Goal: Complete application form

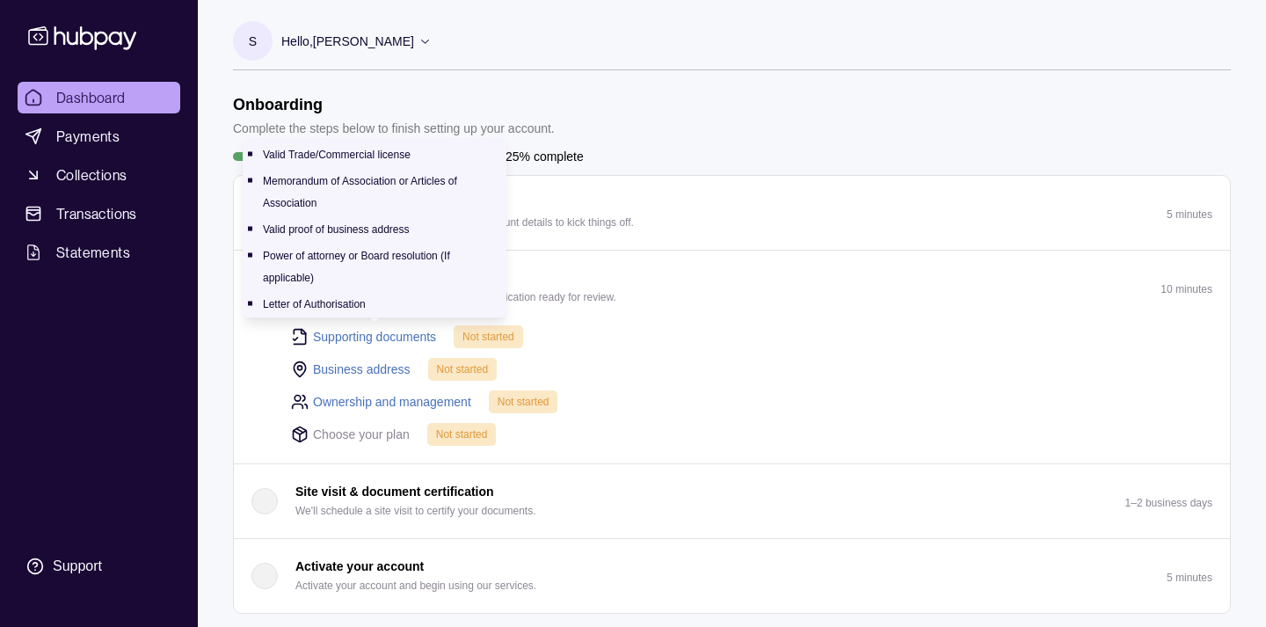
click at [380, 335] on link "Supporting documents" at bounding box center [374, 336] width 123 height 19
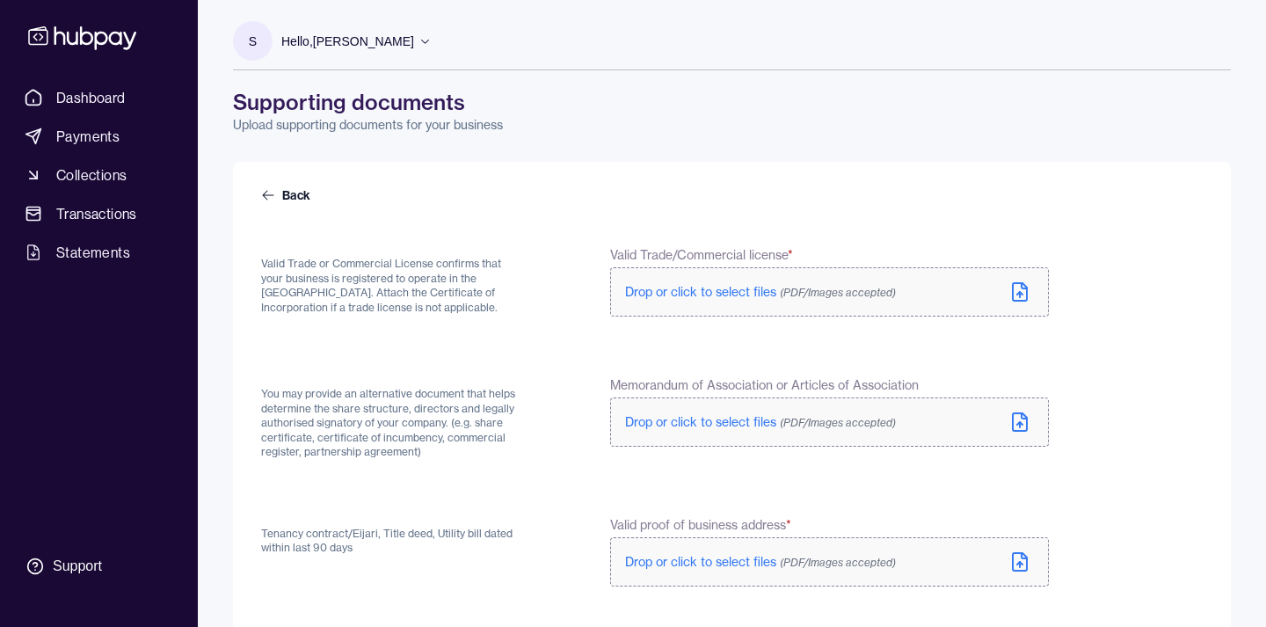
click at [714, 294] on span "Drop or click to select files (PDF/Images accepted)" at bounding box center [760, 292] width 271 height 16
click at [710, 423] on span "Drop or click to select files (PDF/Images accepted)" at bounding box center [760, 426] width 271 height 16
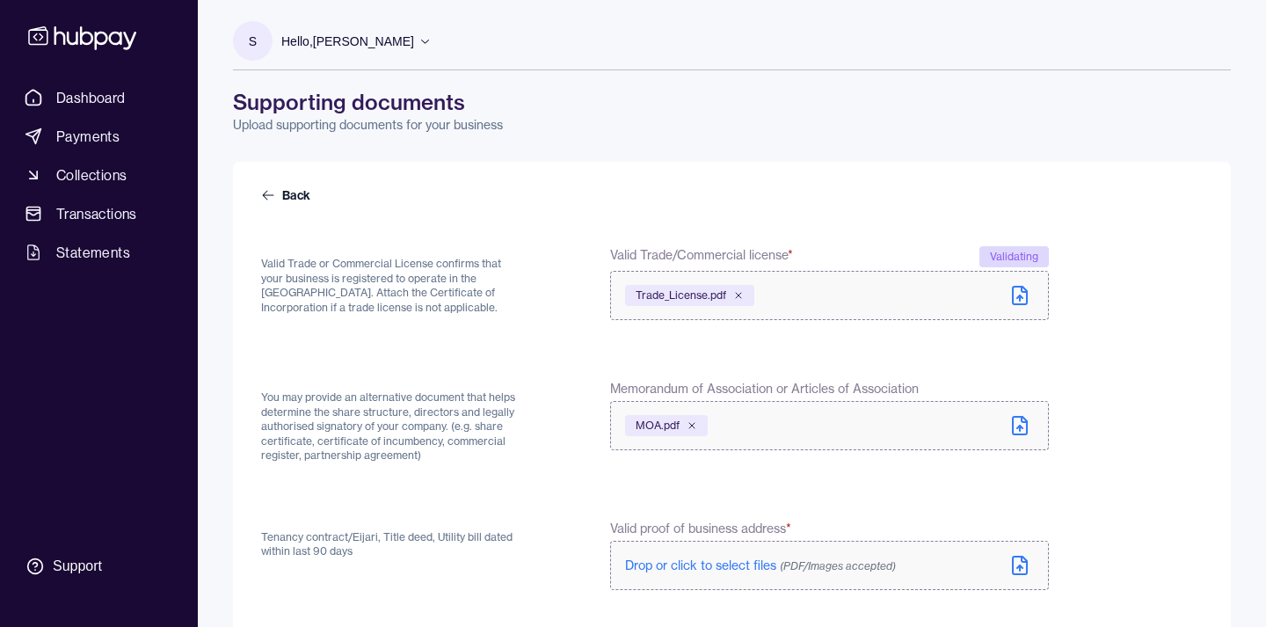
click at [692, 558] on span "Drop or click to select files (PDF/Images accepted)" at bounding box center [760, 565] width 271 height 16
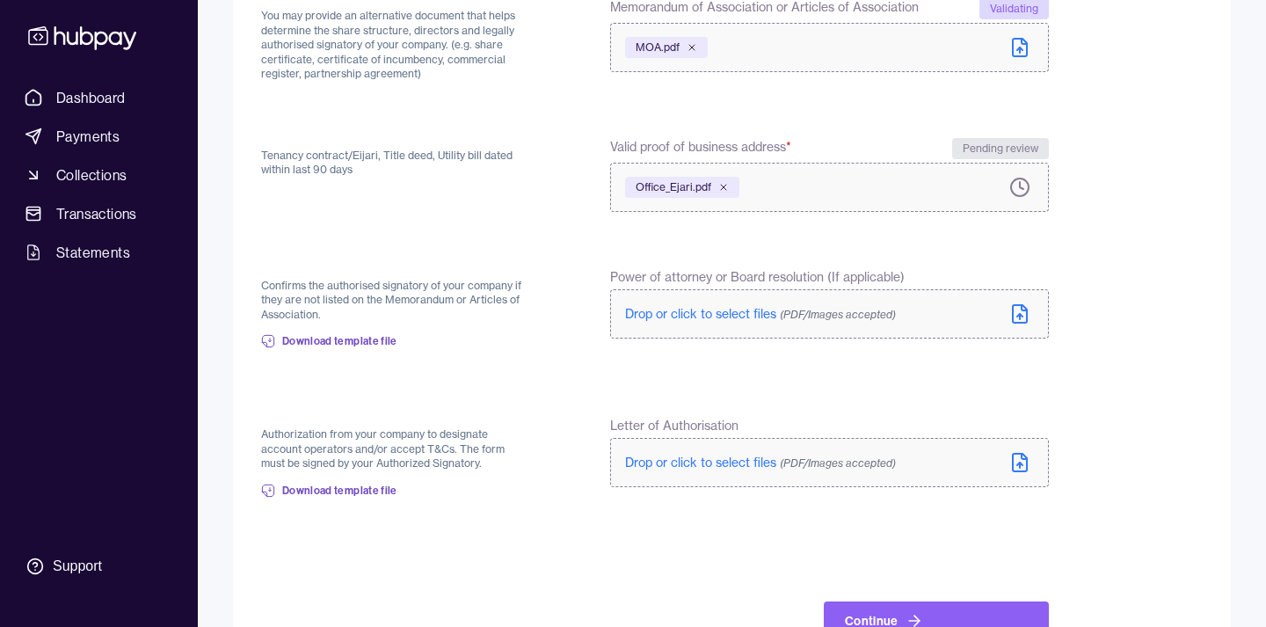
scroll to position [383, 0]
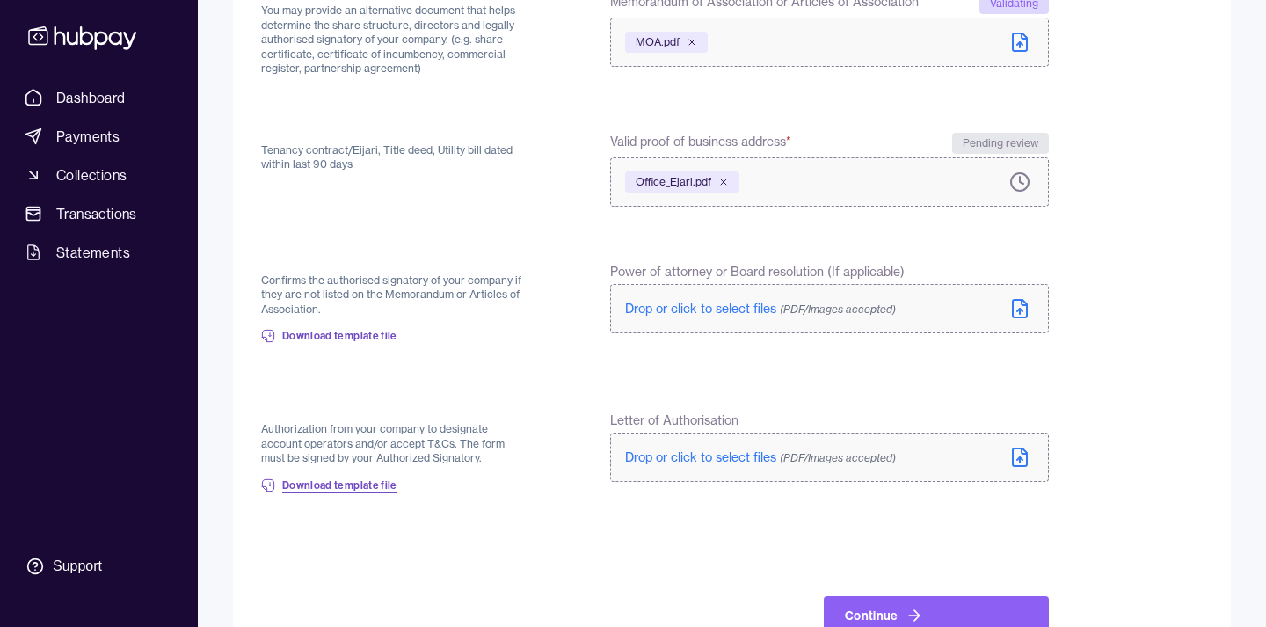
click at [364, 483] on span "Download template file" at bounding box center [339, 485] width 115 height 14
click at [569, 521] on form "Back Valid Trade or Commercial License confirms that your business is registere…" at bounding box center [731, 219] width 941 height 832
click at [868, 607] on button "Continue" at bounding box center [936, 615] width 225 height 39
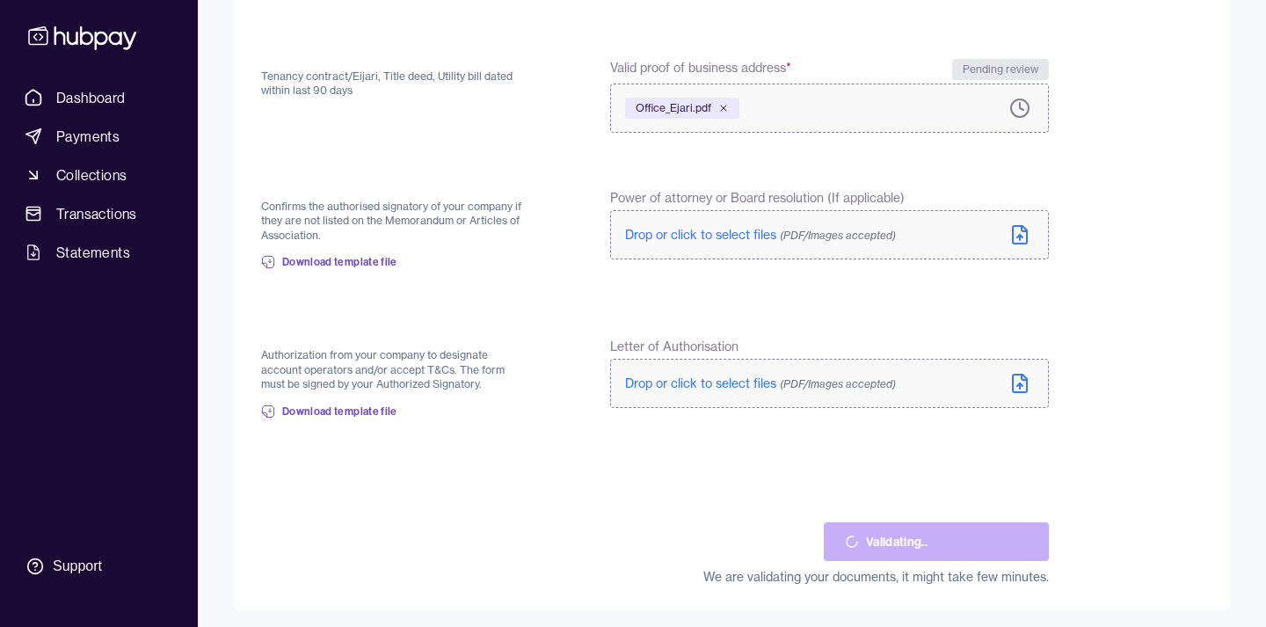
scroll to position [456, 0]
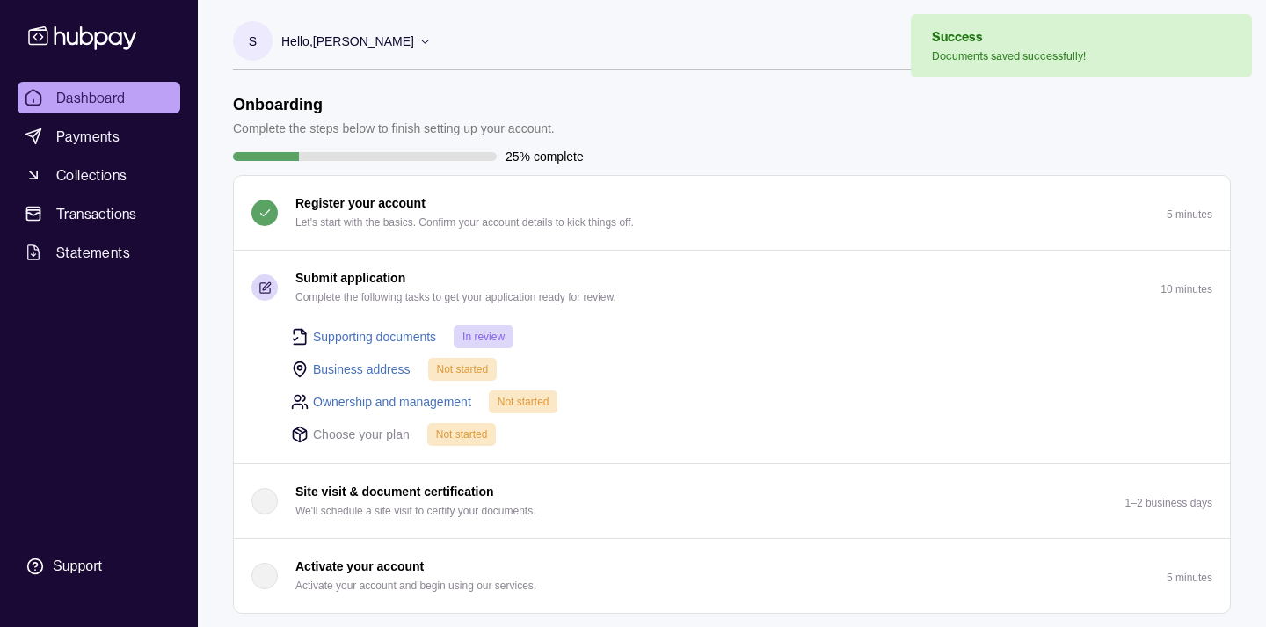
click at [381, 372] on link "Business address" at bounding box center [362, 369] width 98 height 19
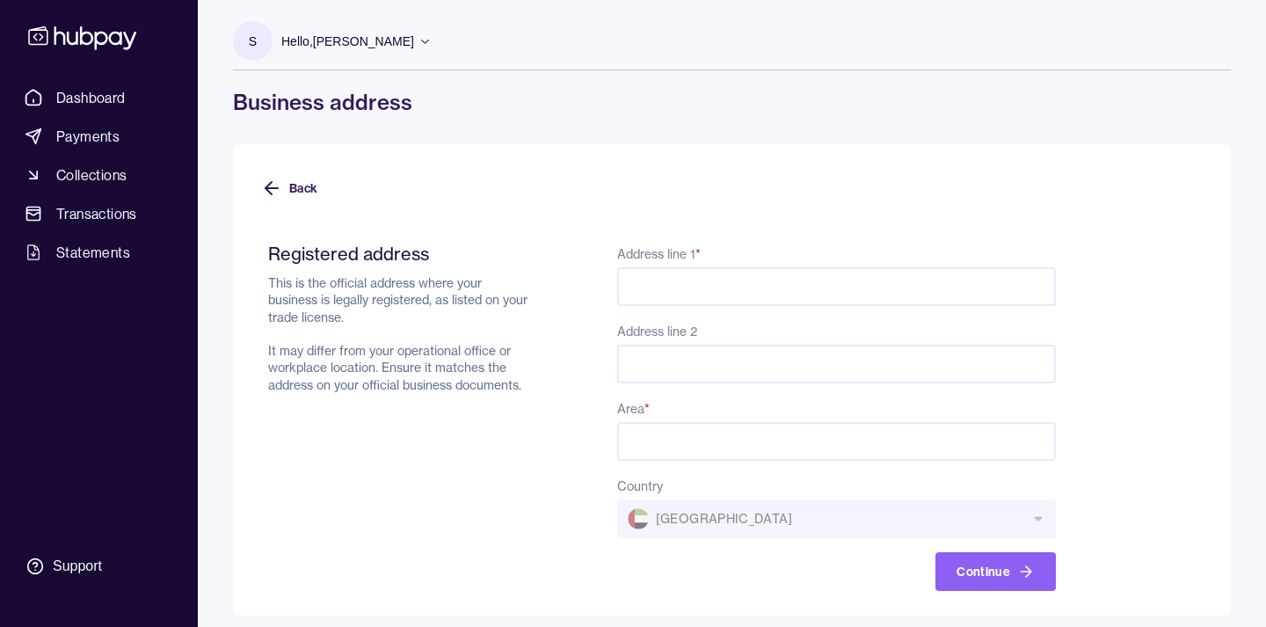
paste input "**********"
type input "**********"
type input "*********"
click at [1079, 480] on form "**********" at bounding box center [731, 406] width 941 height 369
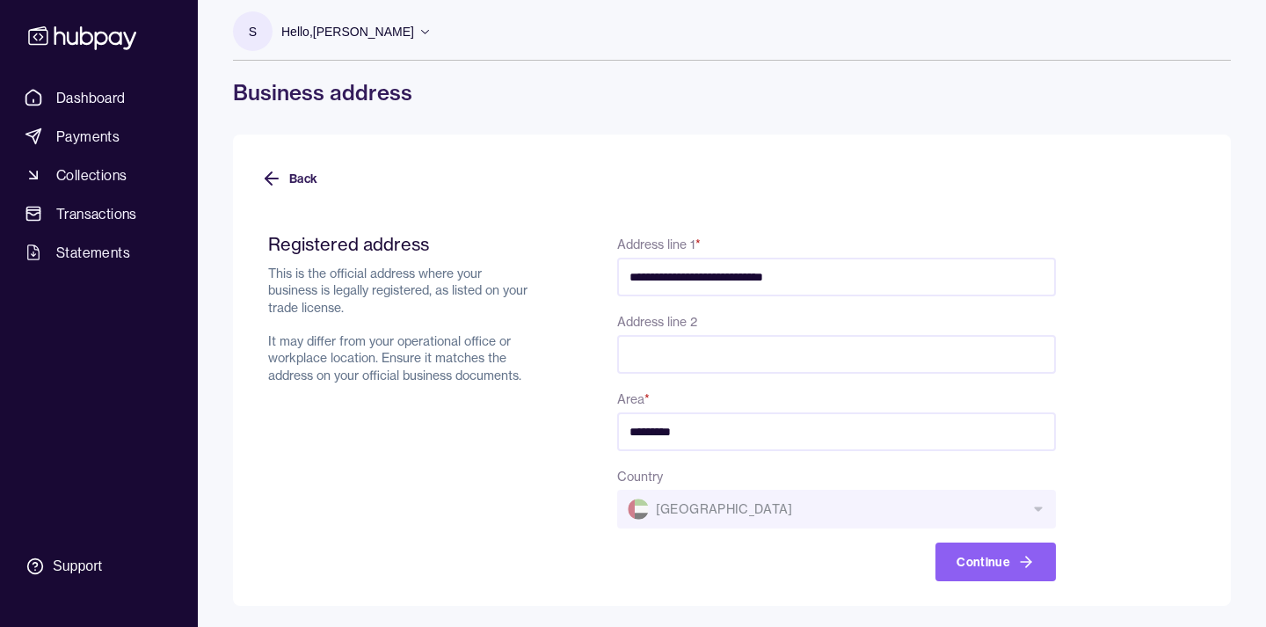
scroll to position [10, 0]
click at [981, 556] on button "Continue" at bounding box center [995, 561] width 120 height 39
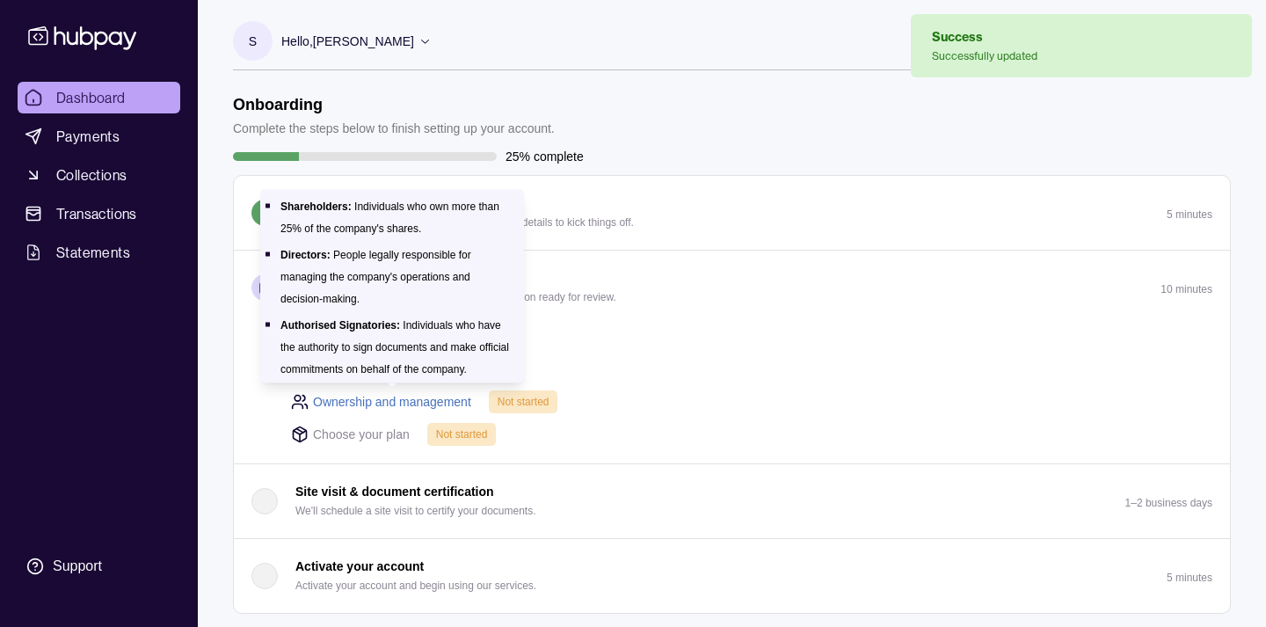
click at [411, 405] on link "Ownership and management" at bounding box center [392, 401] width 158 height 19
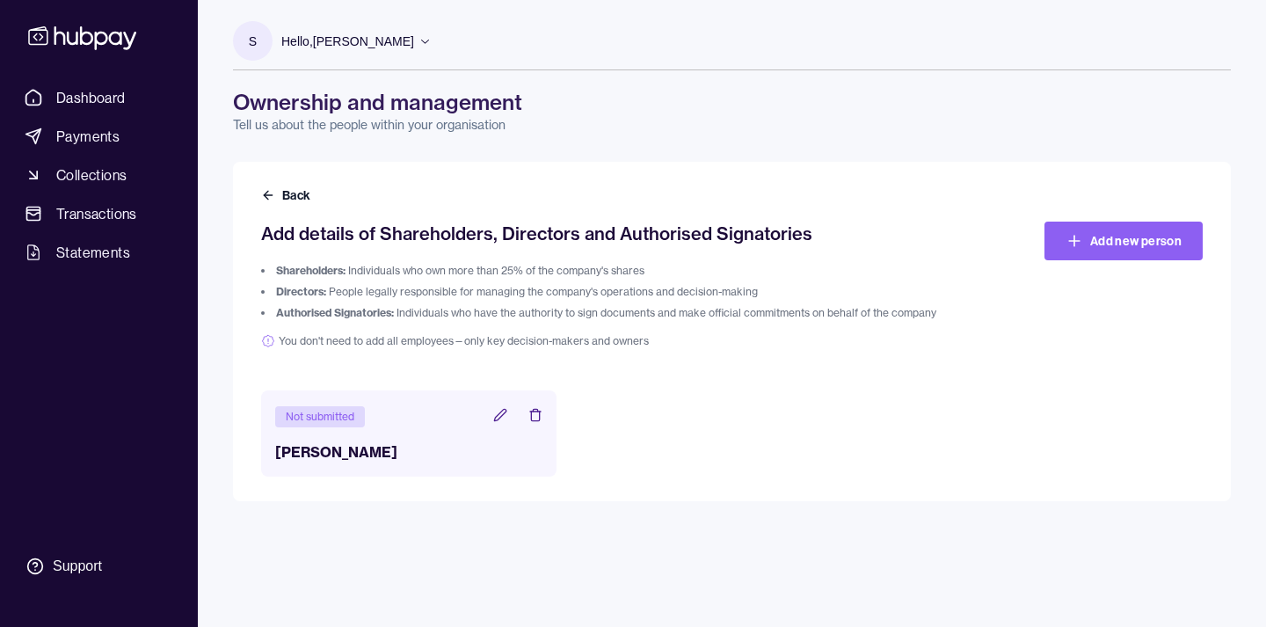
click at [500, 418] on icon at bounding box center [499, 414] width 11 height 11
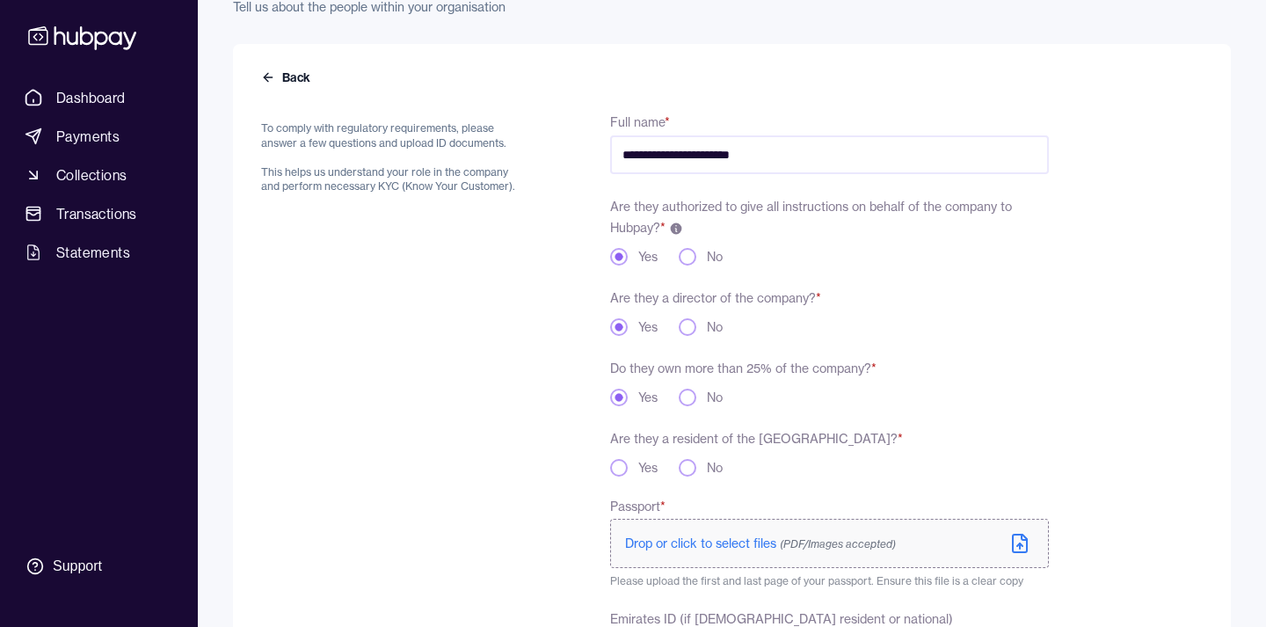
scroll to position [323, 0]
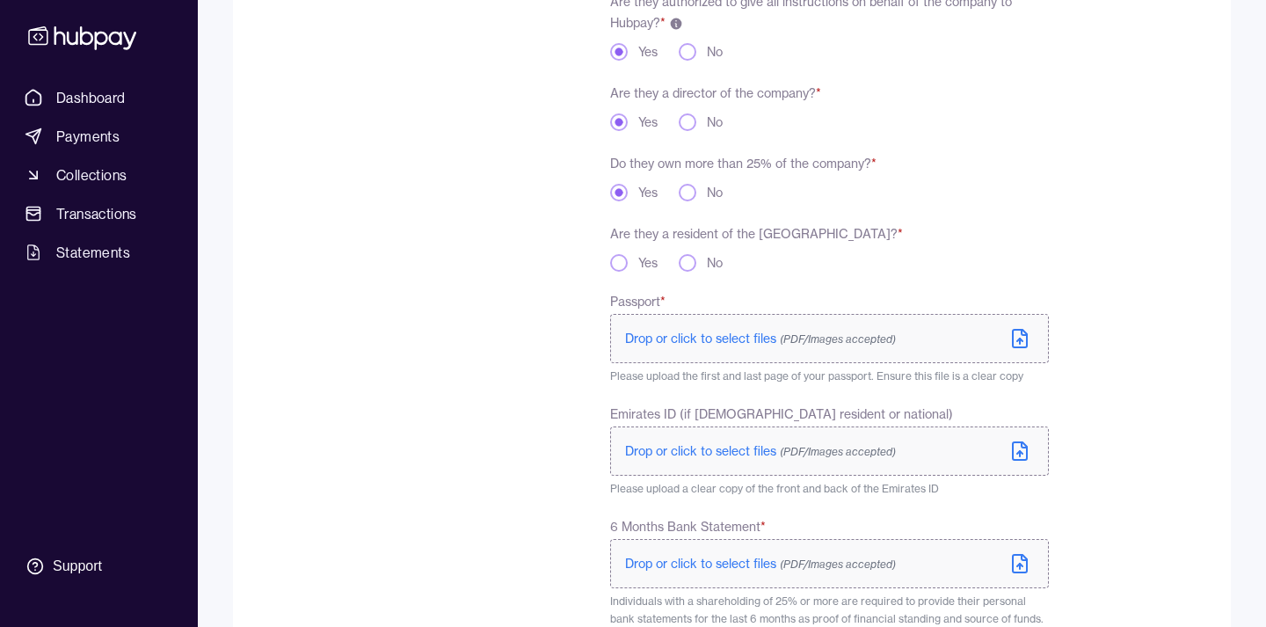
click at [619, 265] on button "Yes" at bounding box center [619, 263] width 18 height 18
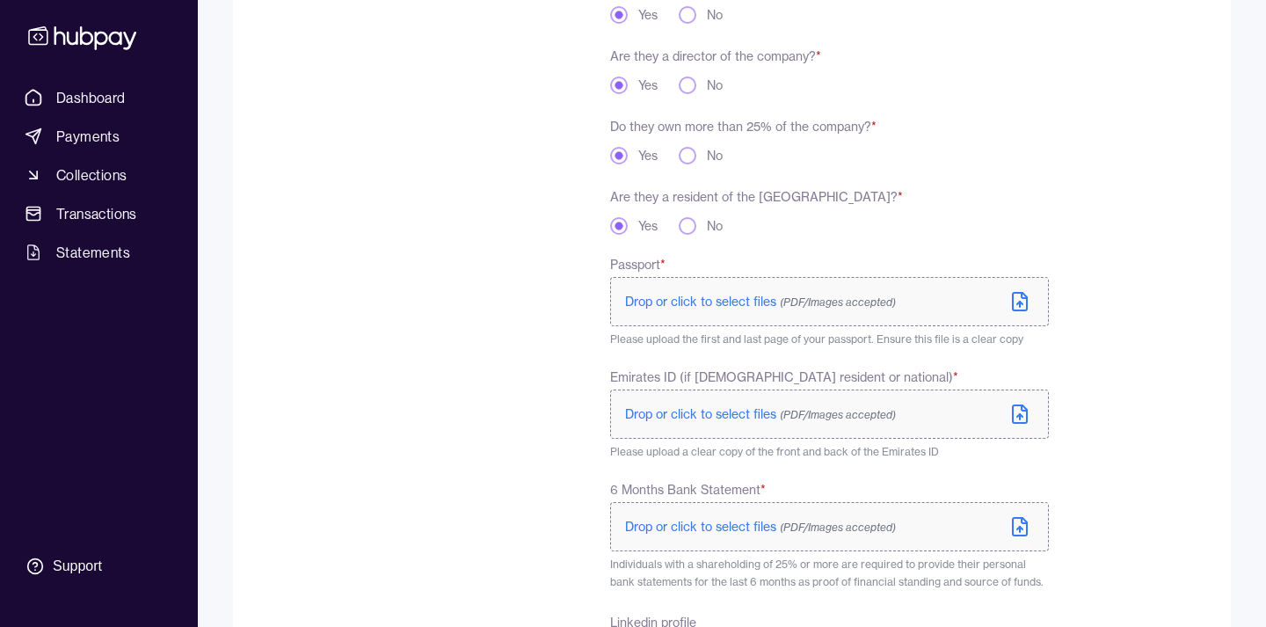
scroll to position [410, 0]
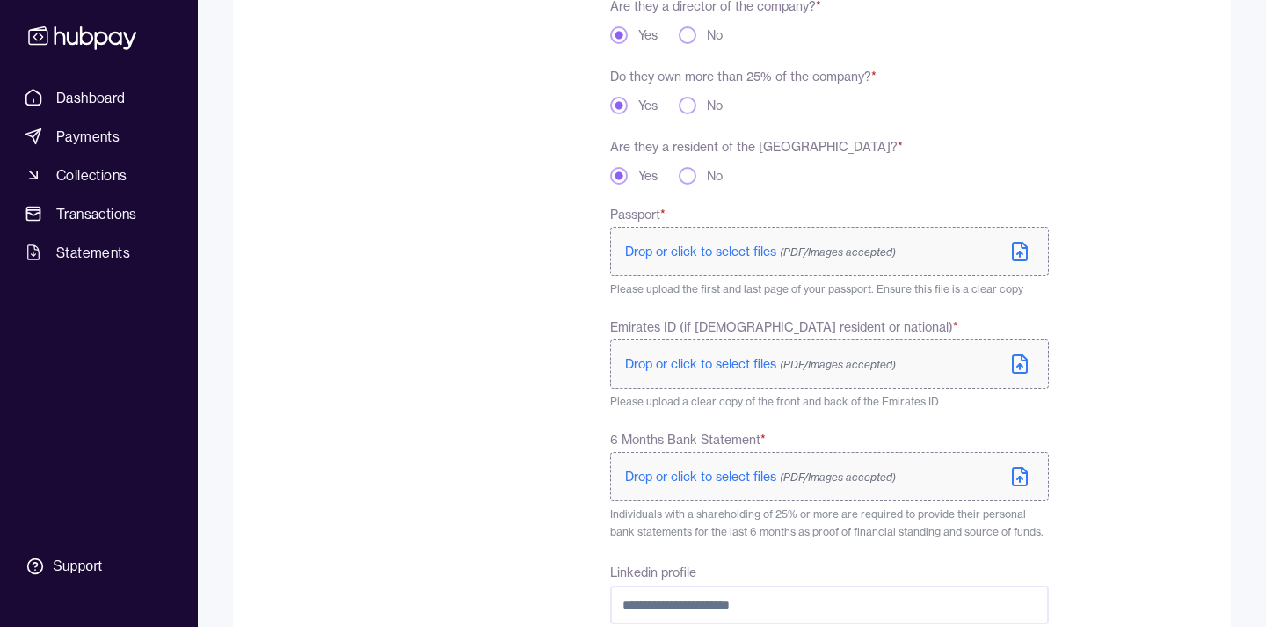
click at [709, 253] on span "Drop or click to select files (PDF/Images accepted)" at bounding box center [760, 252] width 271 height 16
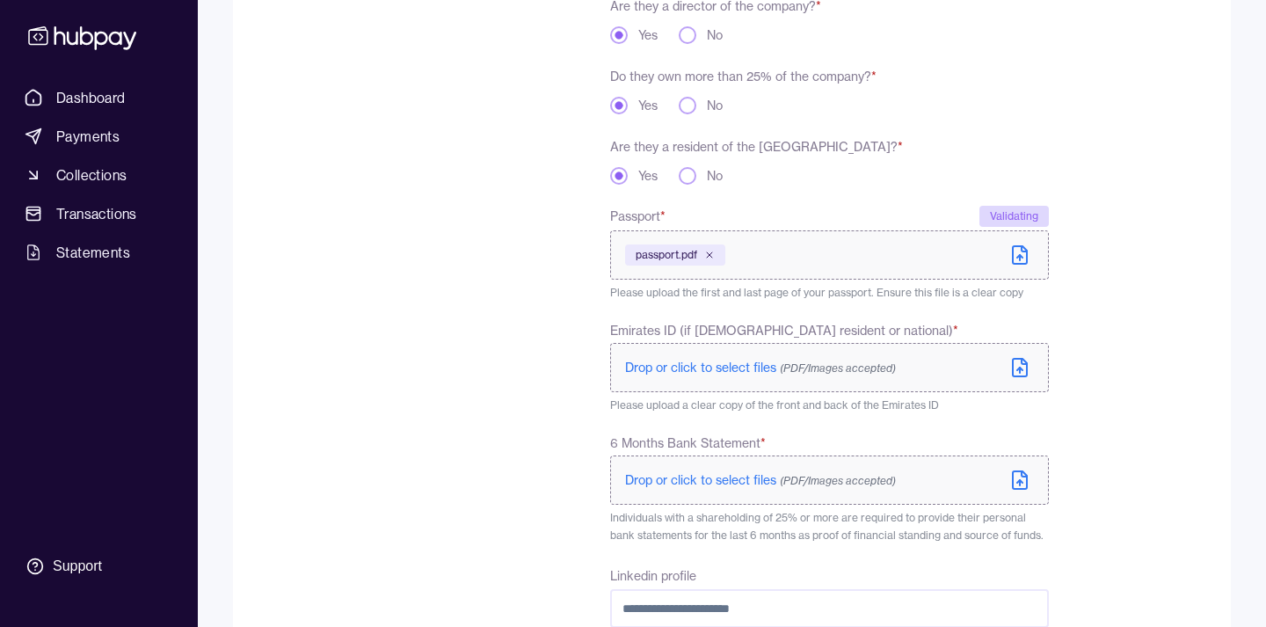
click at [731, 367] on span "Drop or click to select files (PDF/Images accepted)" at bounding box center [760, 368] width 271 height 16
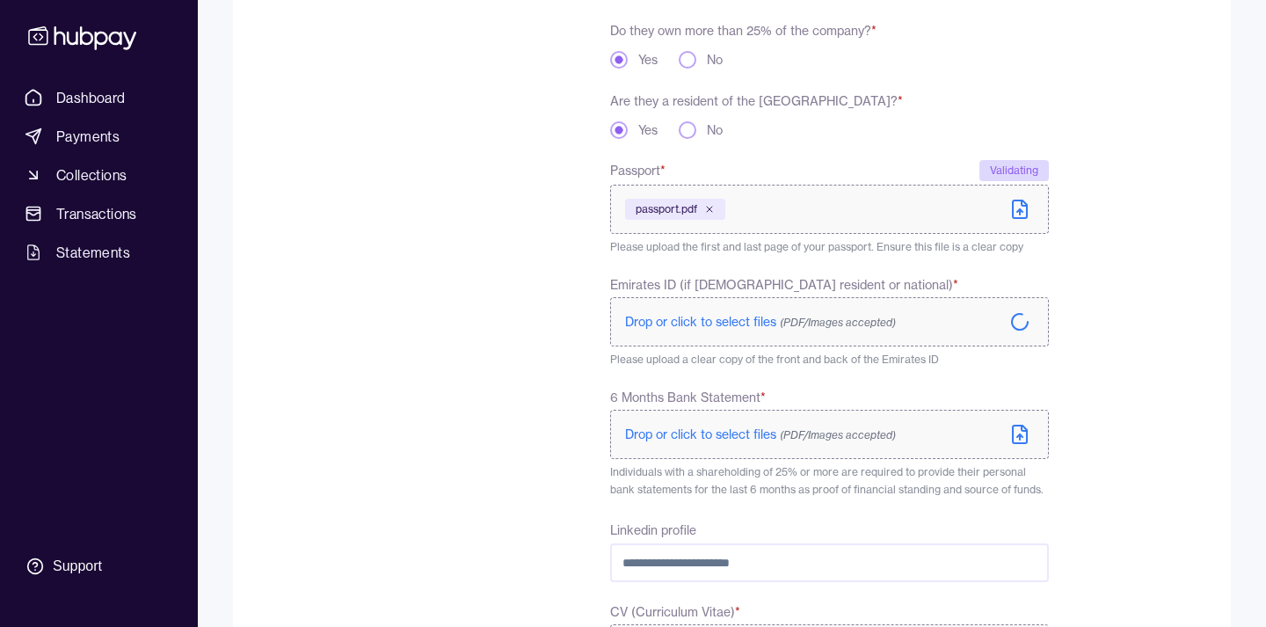
scroll to position [459, 0]
click at [659, 428] on span "Drop or click to select files (PDF/Images accepted)" at bounding box center [760, 434] width 271 height 16
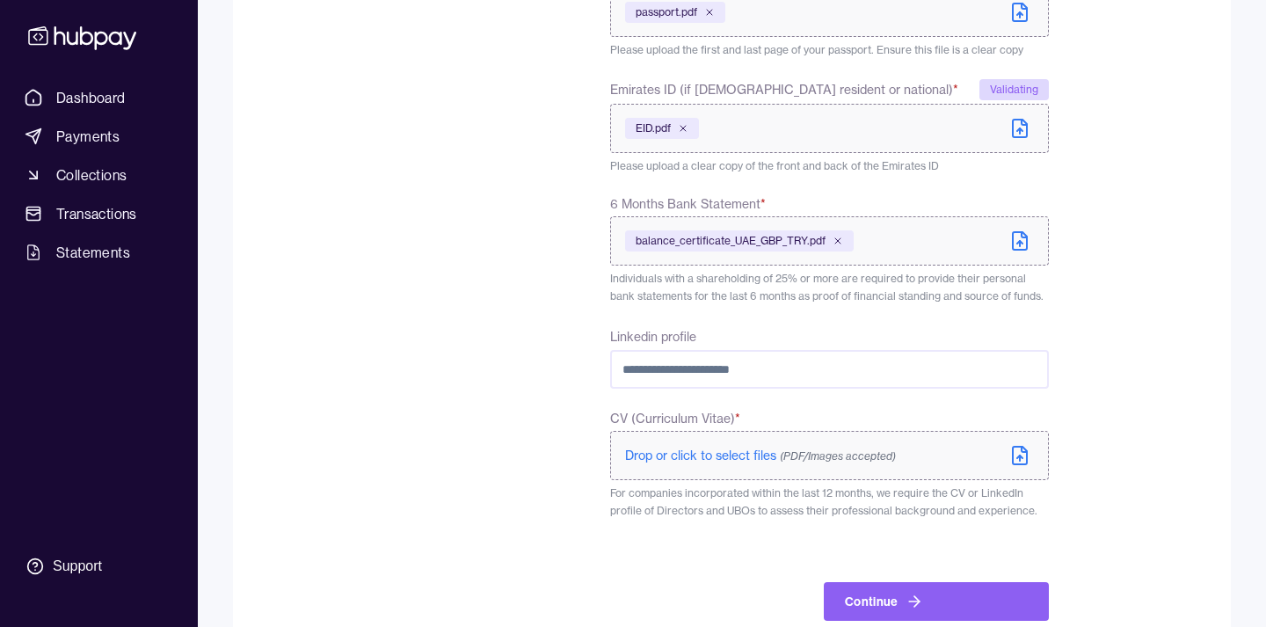
scroll to position [652, 0]
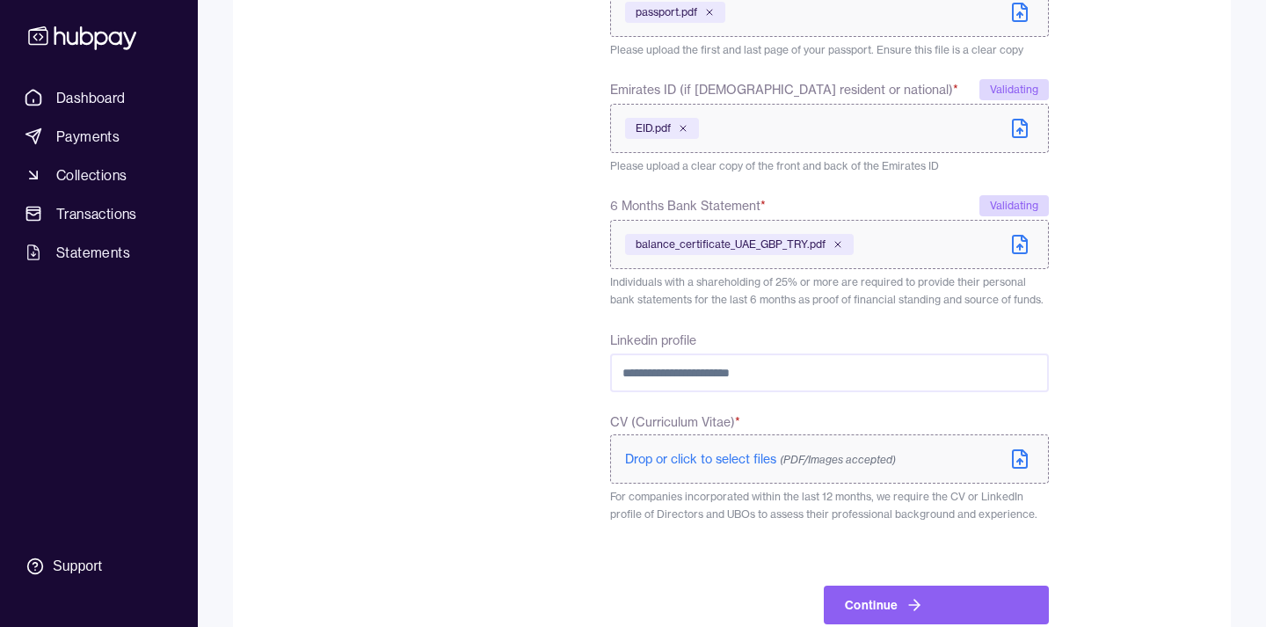
click at [697, 373] on input "Linkedin profile" at bounding box center [829, 372] width 439 height 39
paste input "**********"
type input "**********"
click at [574, 375] on div "**********" at bounding box center [655, 100] width 788 height 1048
click at [664, 460] on span "Drop or click to select files (PDF/Images accepted)" at bounding box center [760, 459] width 271 height 16
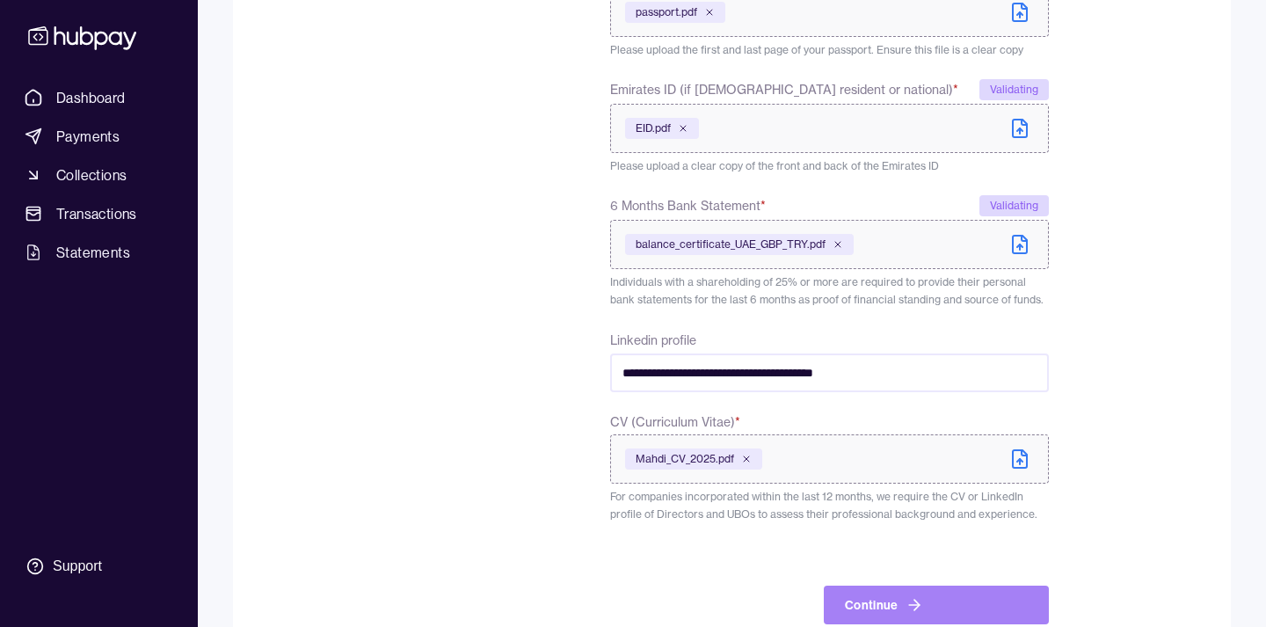
click at [910, 601] on icon "submit" at bounding box center [914, 605] width 18 height 18
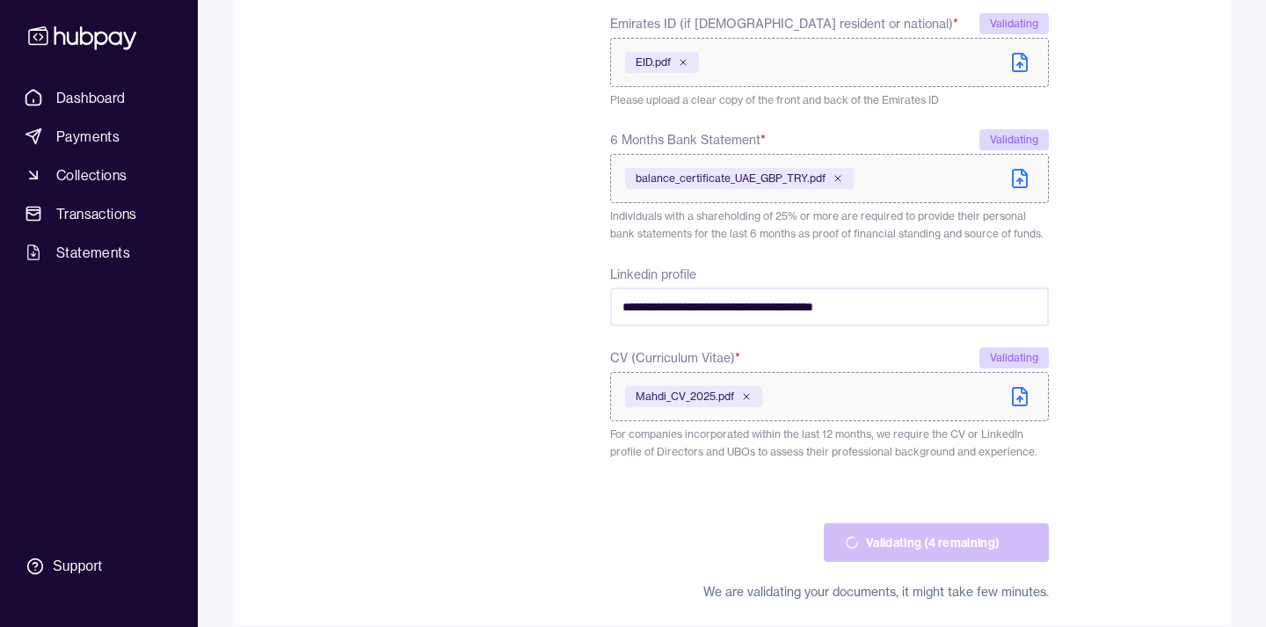
scroll to position [718, 0]
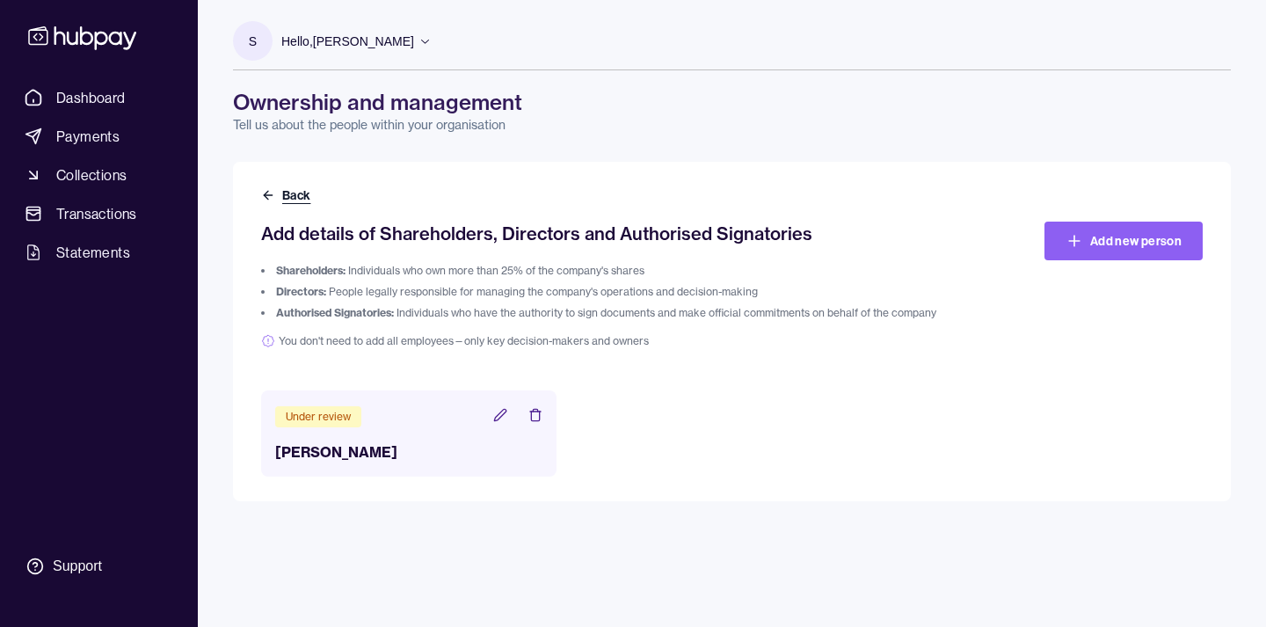
click at [273, 198] on icon at bounding box center [268, 195] width 14 height 14
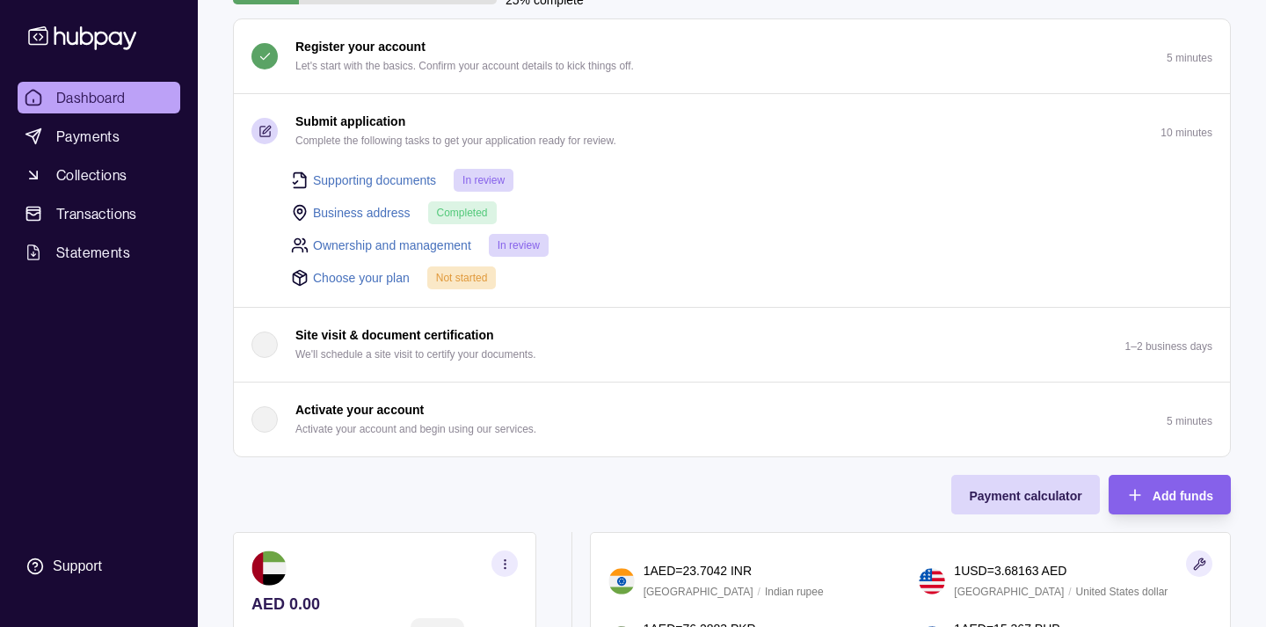
scroll to position [190, 0]
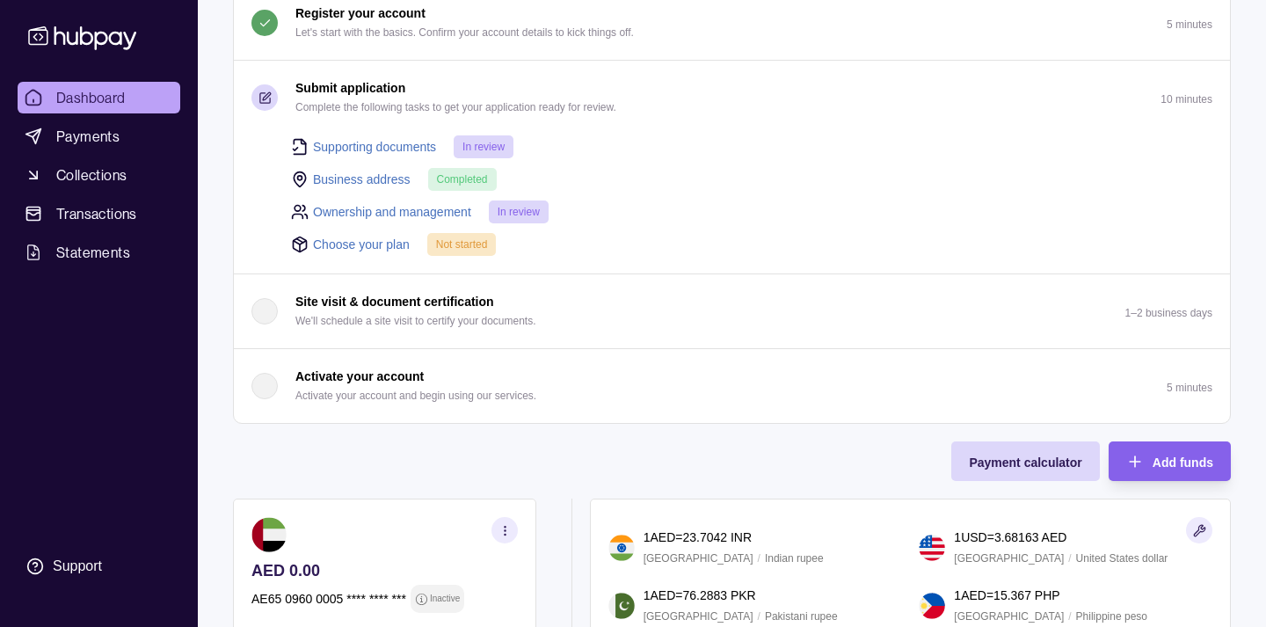
click at [357, 247] on link "Choose your plan" at bounding box center [361, 244] width 97 height 19
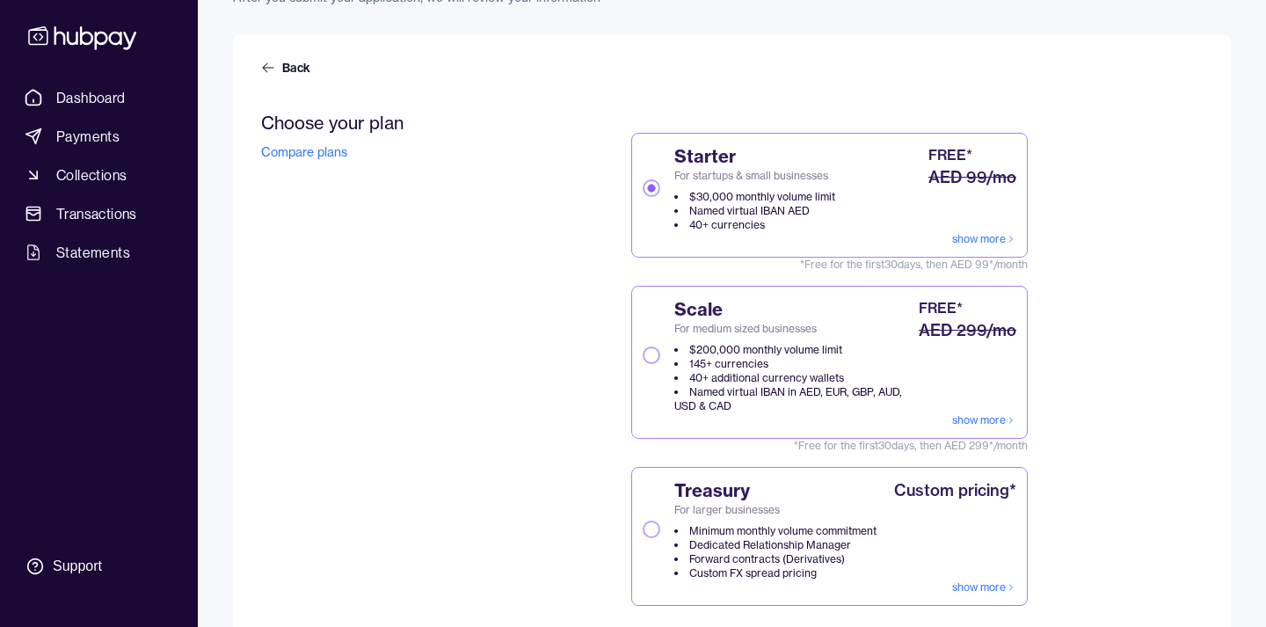
scroll to position [104, 0]
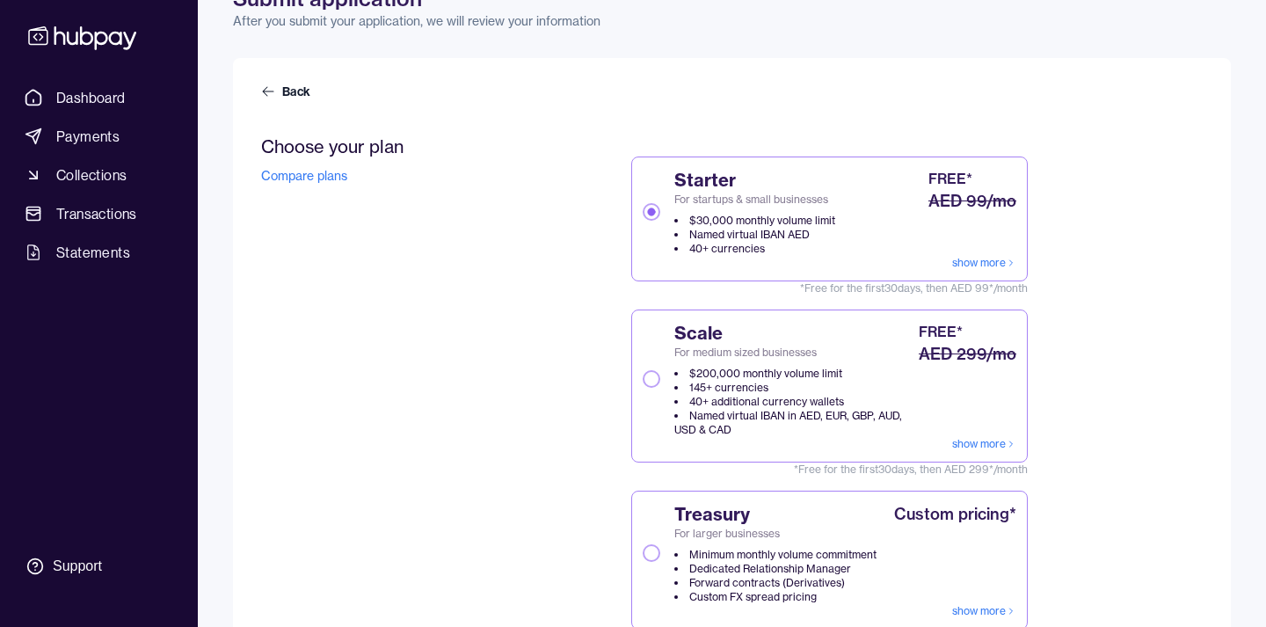
click at [646, 374] on button "Scale For medium sized businesses $200,000 monthly volume limit 145+ currencies…" at bounding box center [652, 379] width 18 height 18
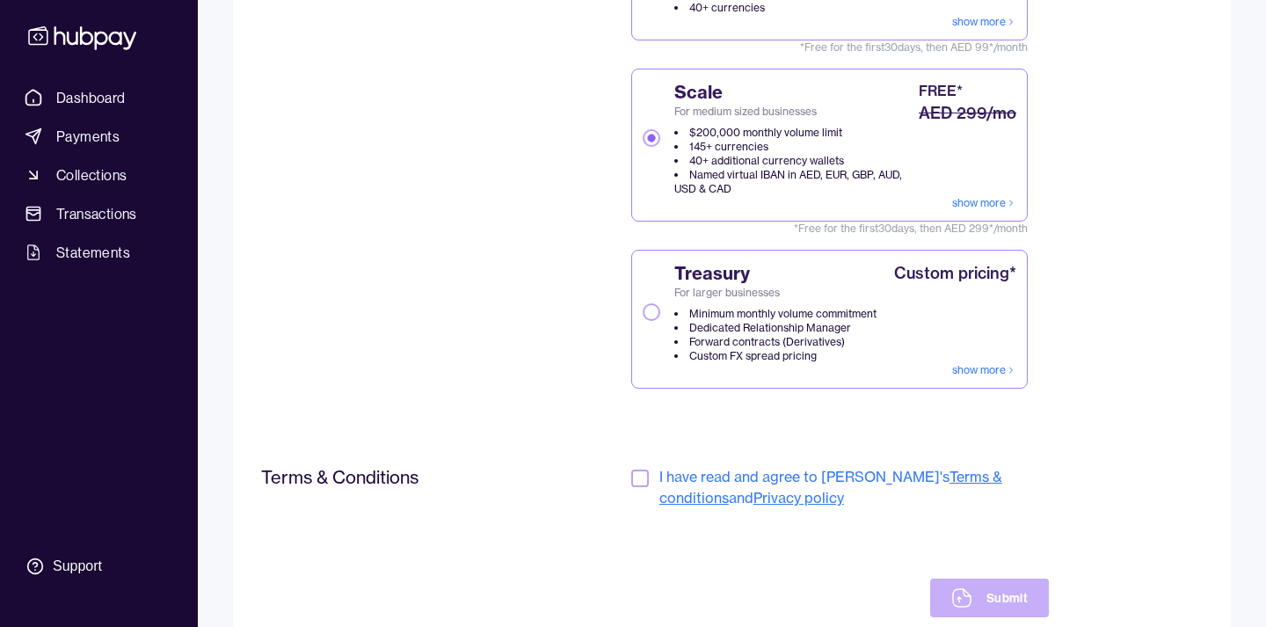
scroll to position [355, 0]
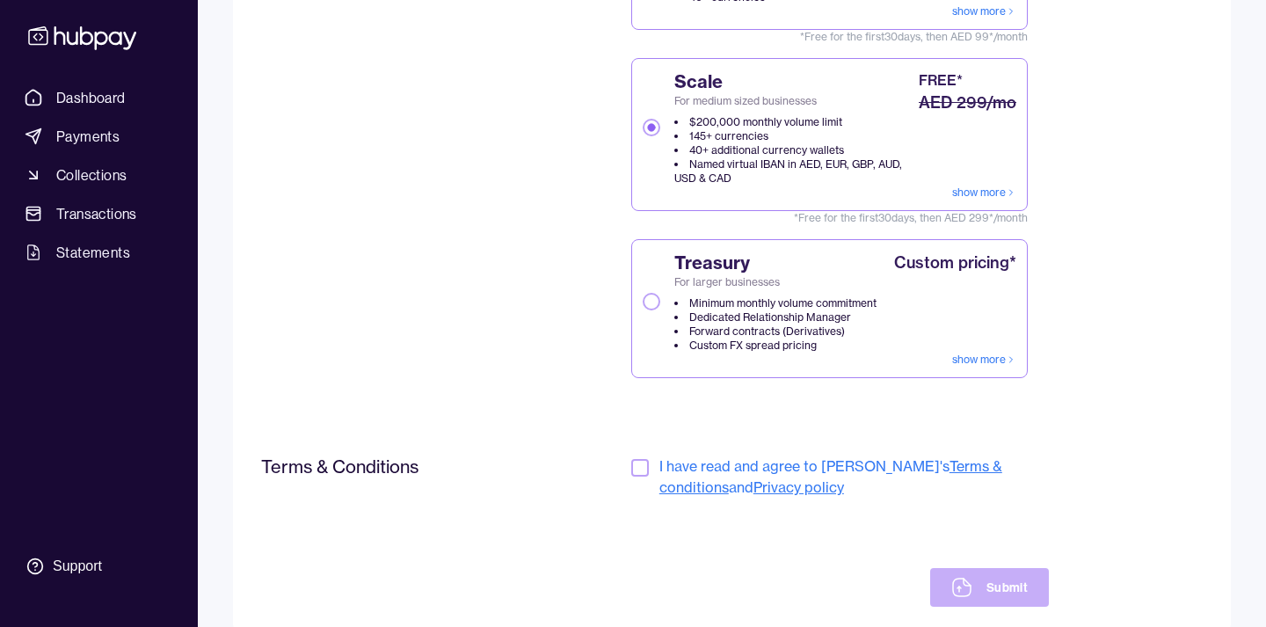
click at [639, 473] on button "button" at bounding box center [640, 468] width 18 height 18
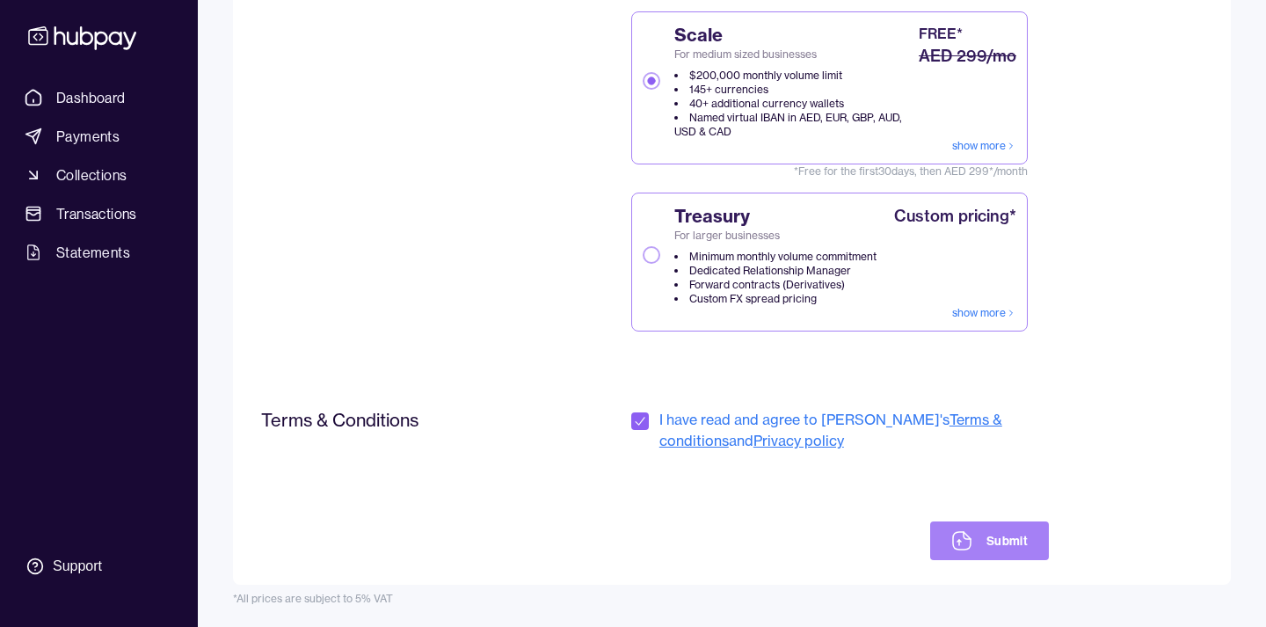
scroll to position [402, 0]
click at [978, 537] on button "Submit" at bounding box center [989, 540] width 119 height 39
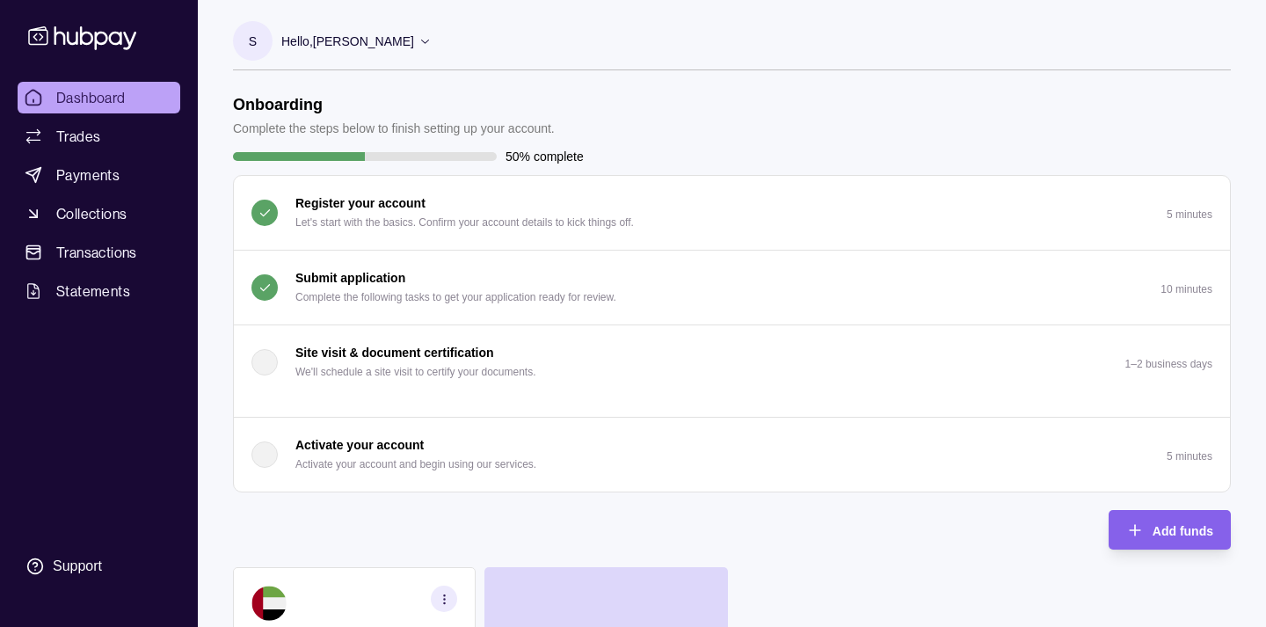
click at [392, 355] on p "Site visit & document certification" at bounding box center [394, 352] width 199 height 19
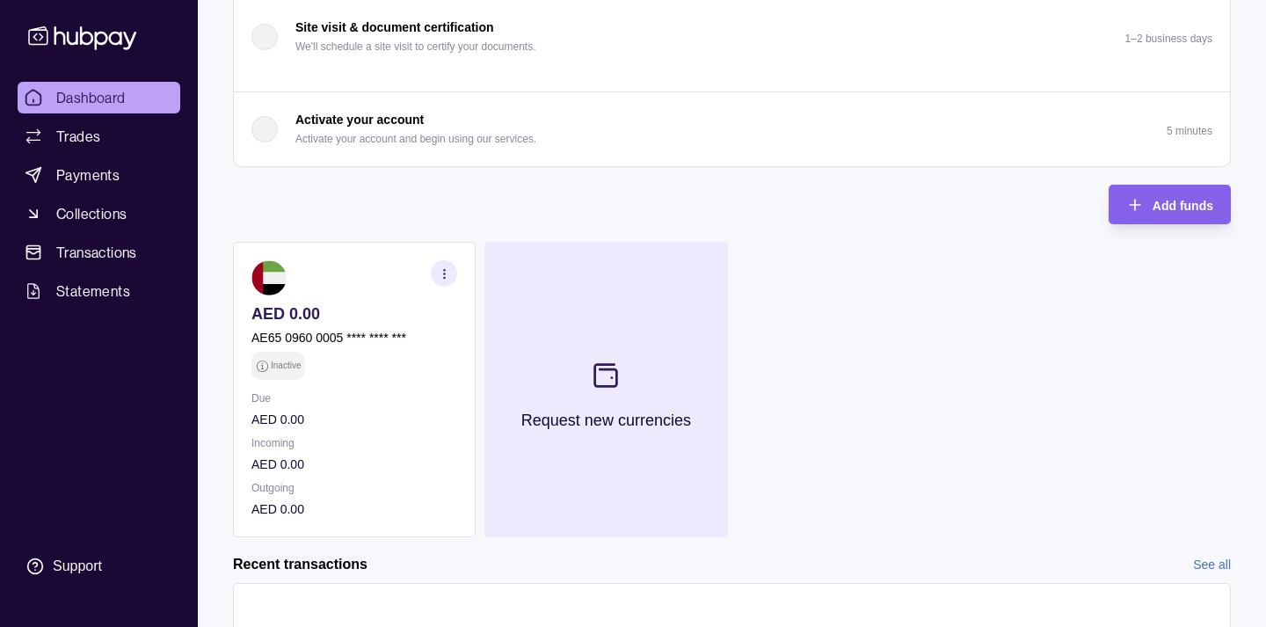
scroll to position [76, 0]
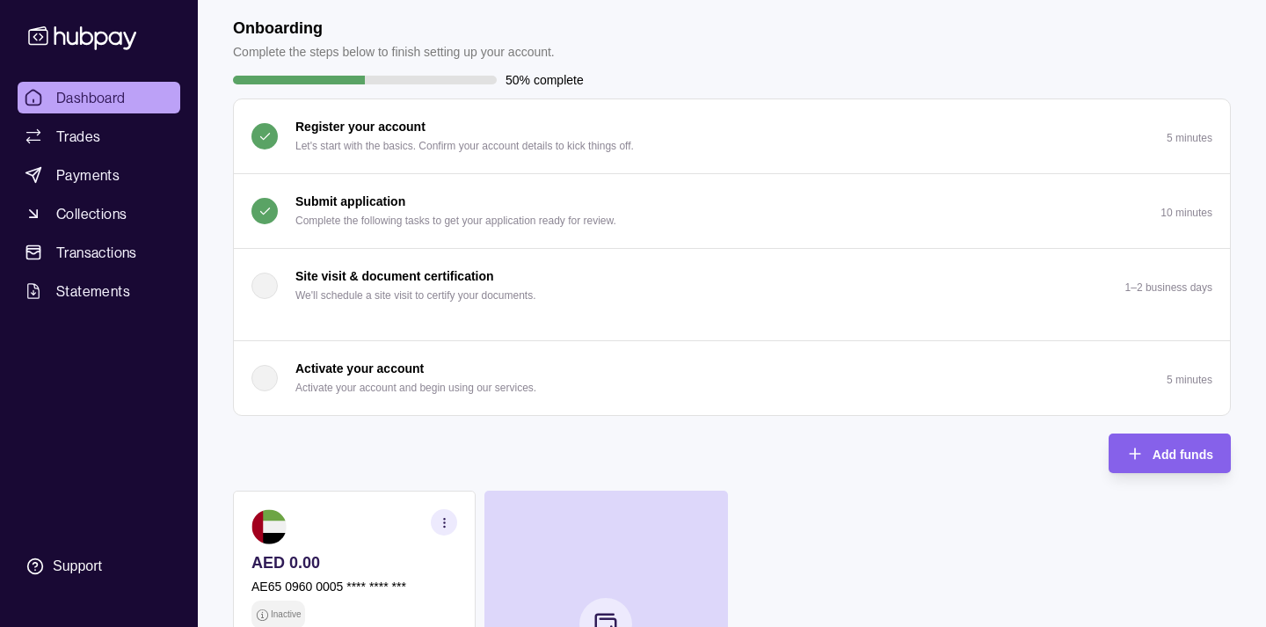
click at [385, 272] on p "Site visit & document certification" at bounding box center [394, 275] width 199 height 19
click at [286, 282] on div "Site visit & document certification We'll schedule a site visit to certify your…" at bounding box center [393, 285] width 285 height 39
click at [268, 287] on div "button" at bounding box center [264, 286] width 26 height 26
click at [400, 283] on p "Site visit & document certification" at bounding box center [394, 275] width 199 height 19
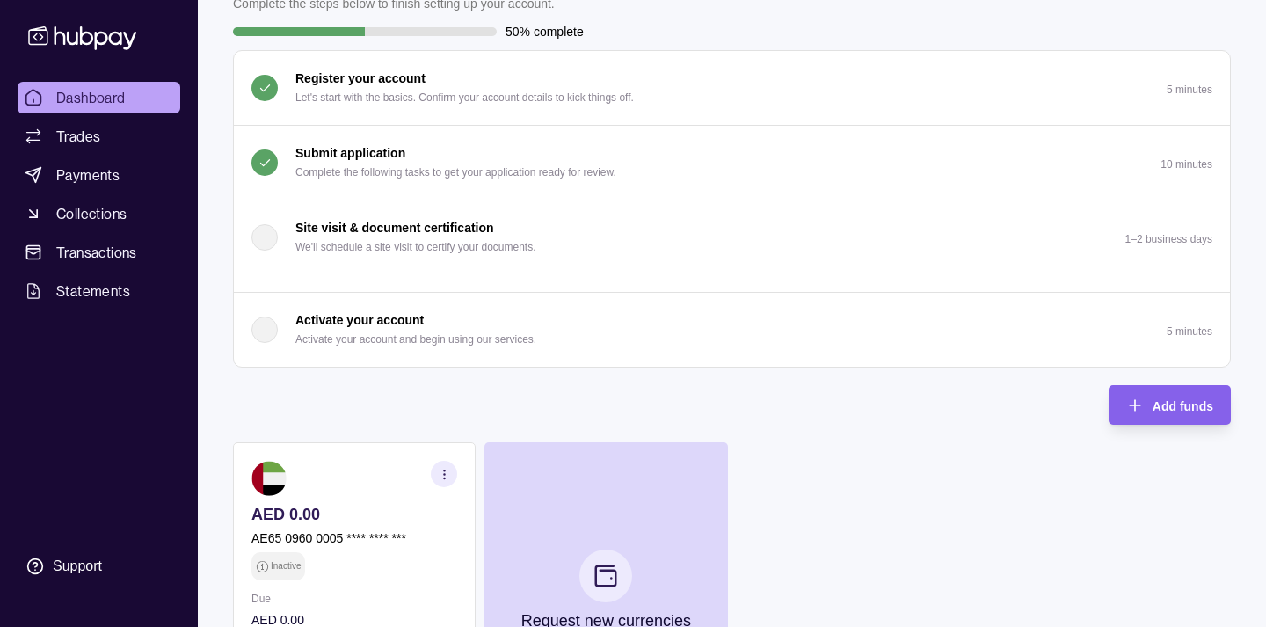
scroll to position [127, 0]
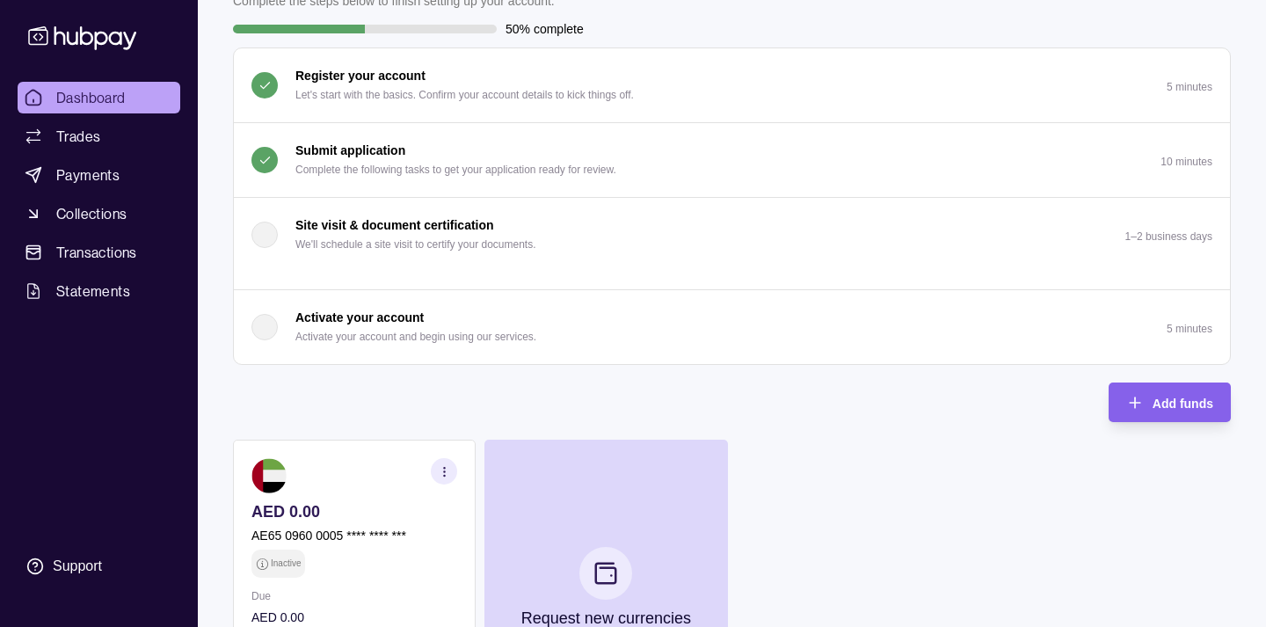
click at [459, 310] on div "Activate your account Activate your account and begin using our services." at bounding box center [415, 327] width 241 height 39
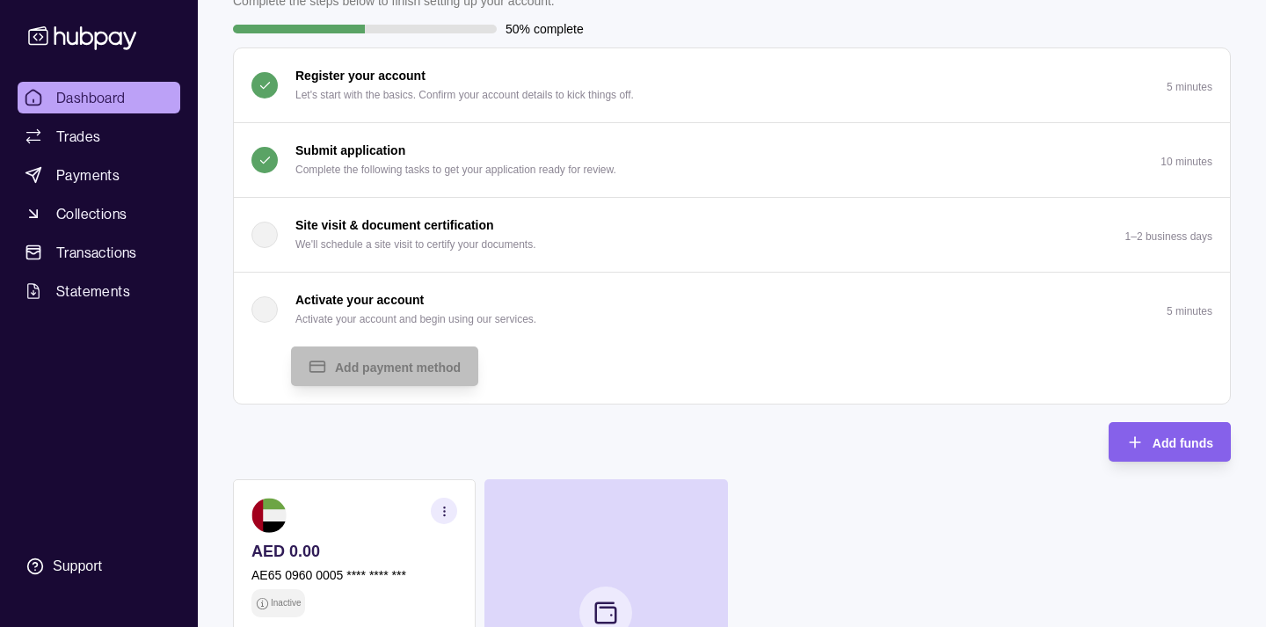
click at [456, 218] on p "Site visit & document certification" at bounding box center [394, 224] width 199 height 19
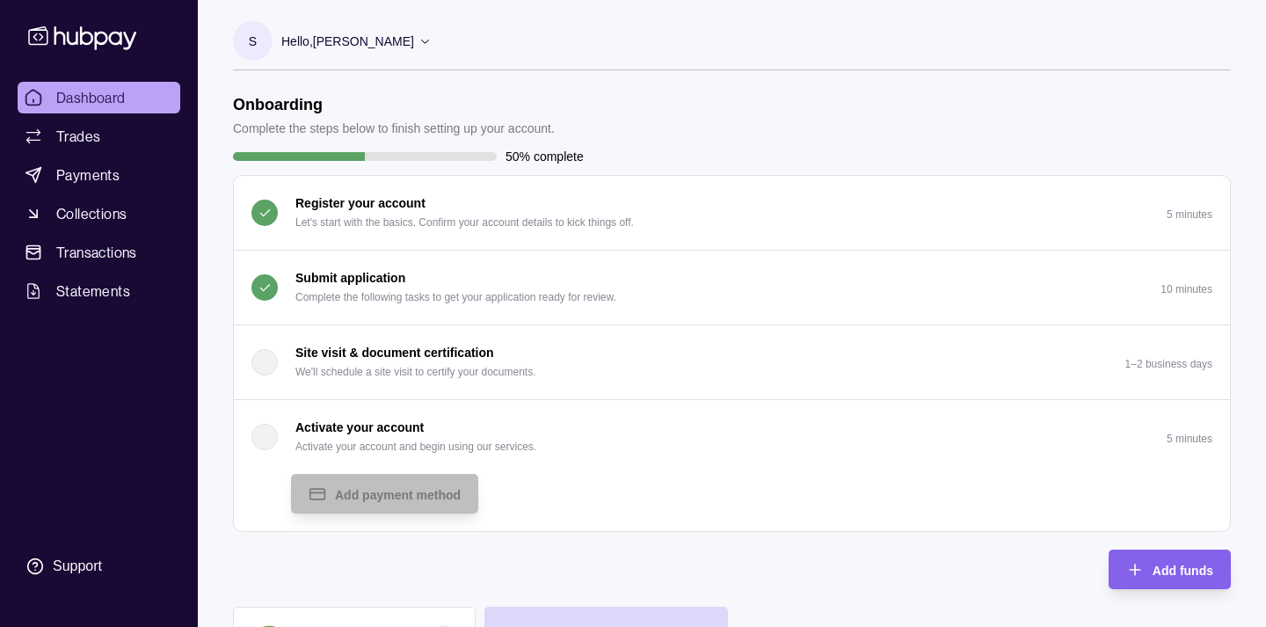
scroll to position [0, 0]
click at [102, 141] on link "Trades" at bounding box center [99, 136] width 163 height 32
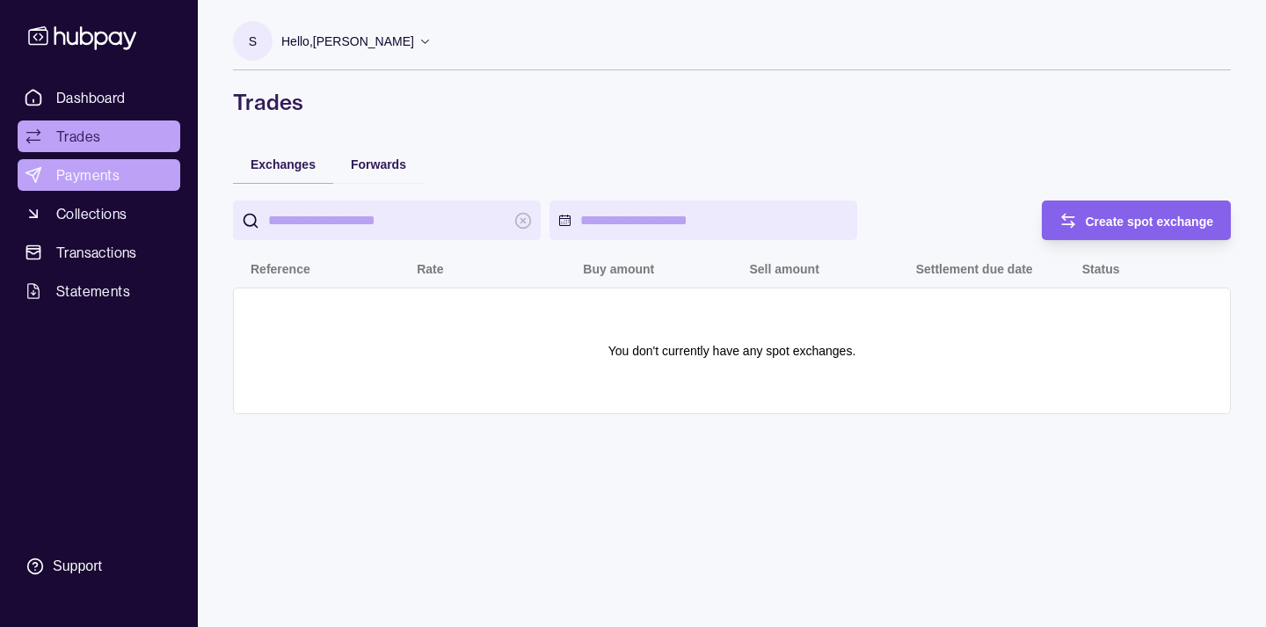
click at [100, 176] on span "Payments" at bounding box center [87, 174] width 63 height 21
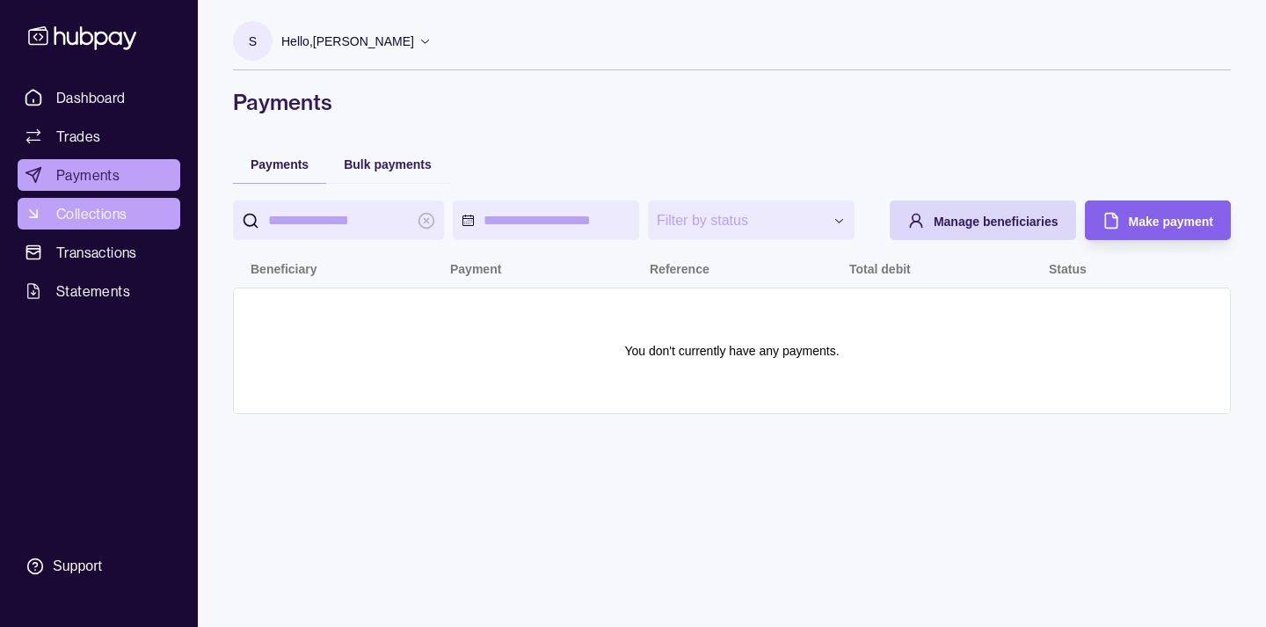
click at [105, 211] on span "Collections" at bounding box center [91, 213] width 70 height 21
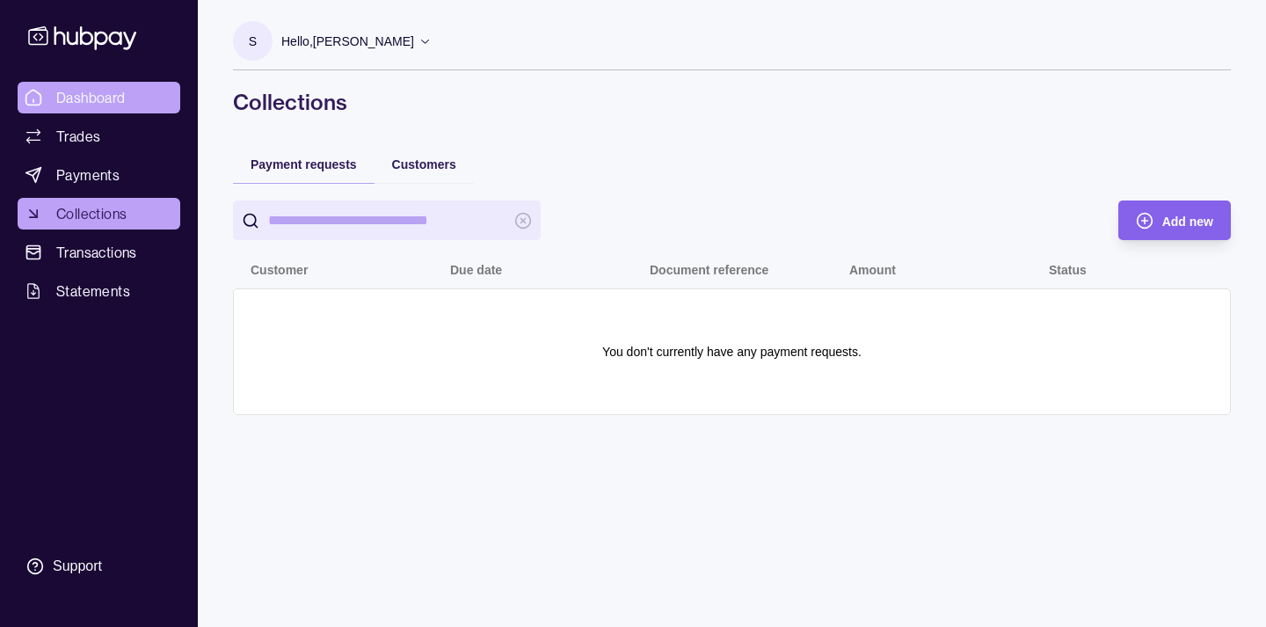
click at [105, 99] on span "Dashboard" at bounding box center [90, 97] width 69 height 21
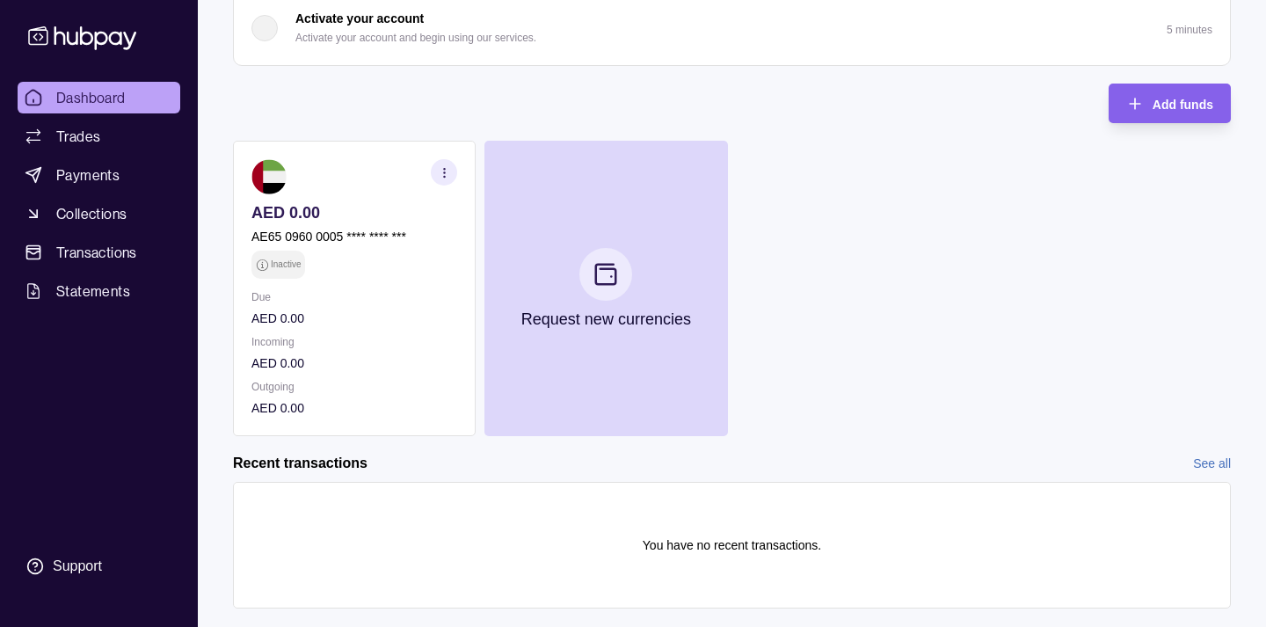
scroll to position [419, 0]
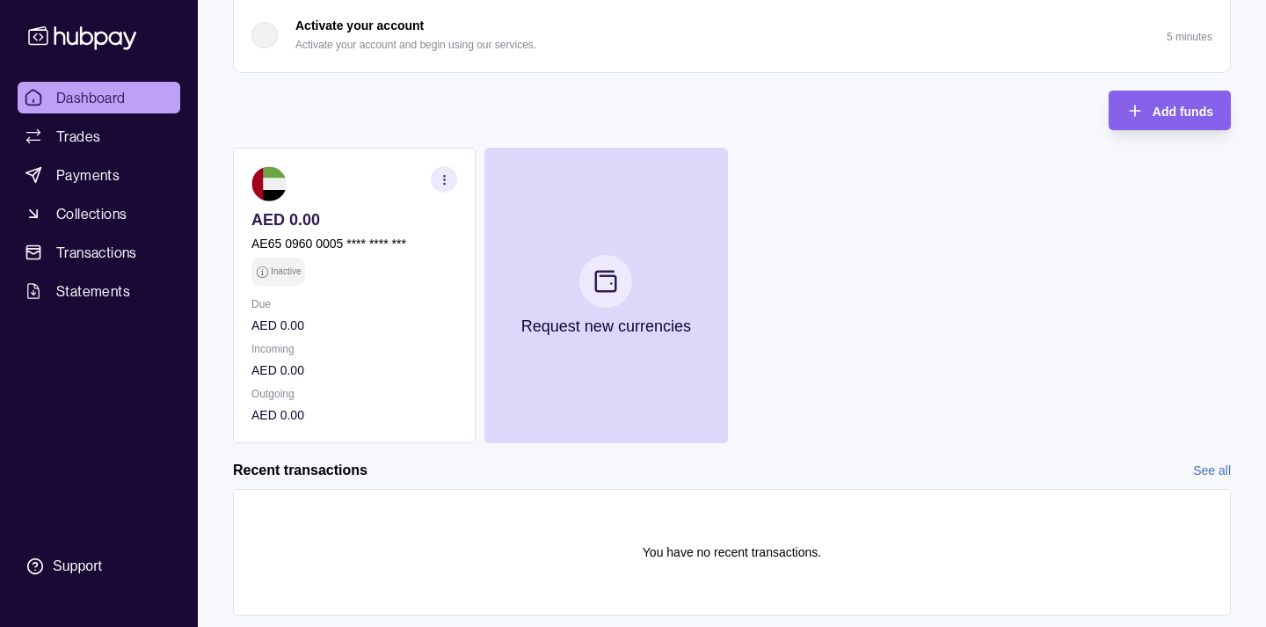
click at [440, 184] on icon "button" at bounding box center [444, 179] width 13 height 13
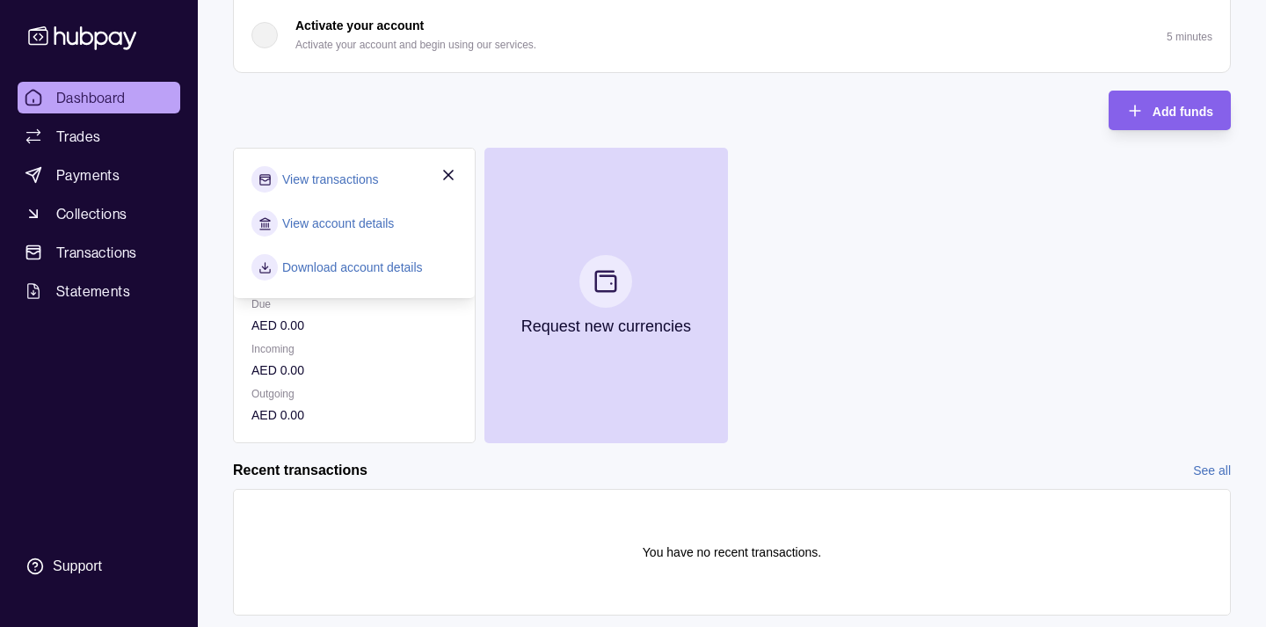
click at [368, 220] on link "View account details" at bounding box center [338, 223] width 112 height 19
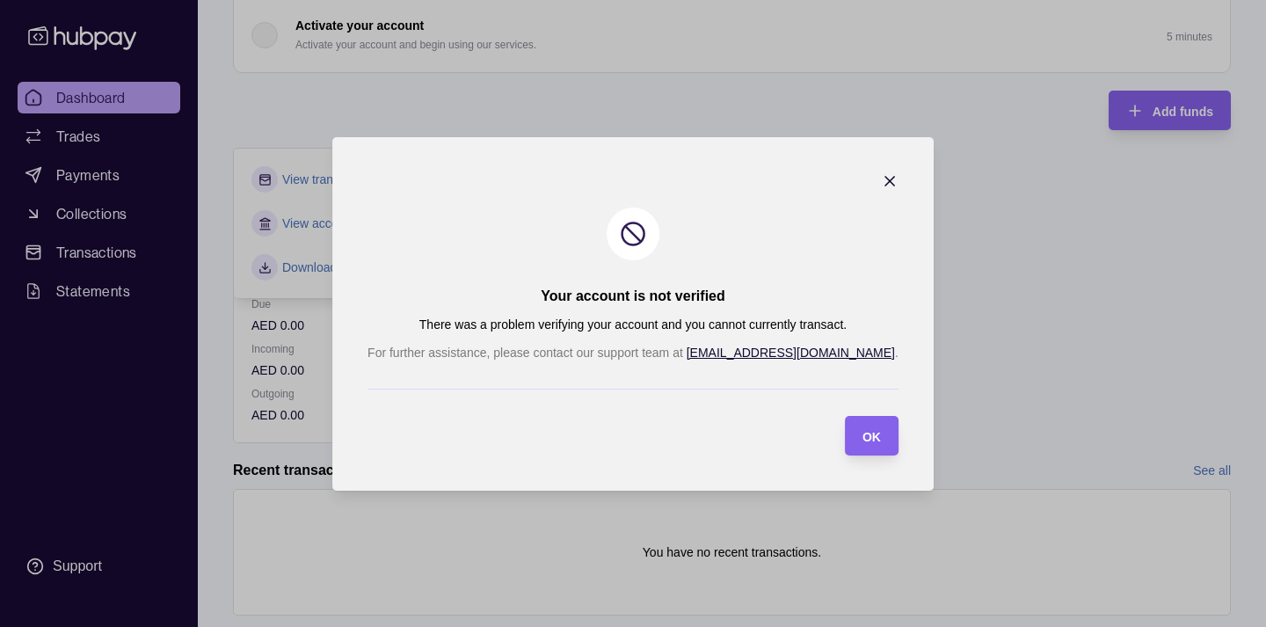
click at [881, 176] on icon "button" at bounding box center [890, 181] width 18 height 18
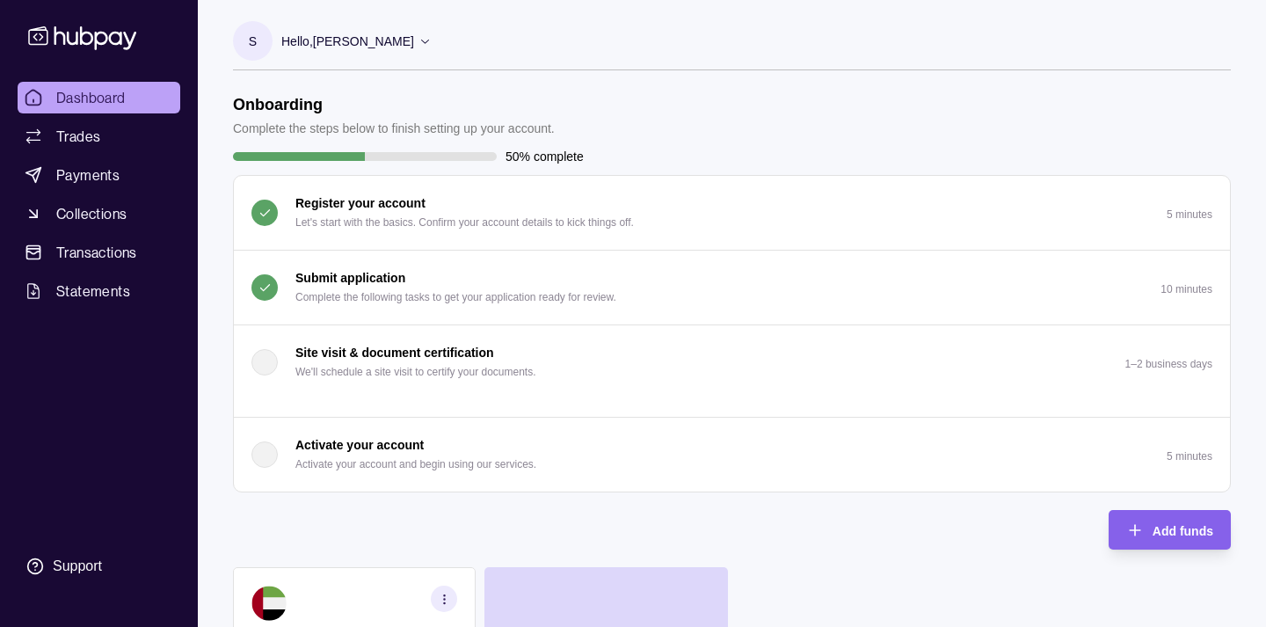
scroll to position [0, 0]
